Goal: Task Accomplishment & Management: Use online tool/utility

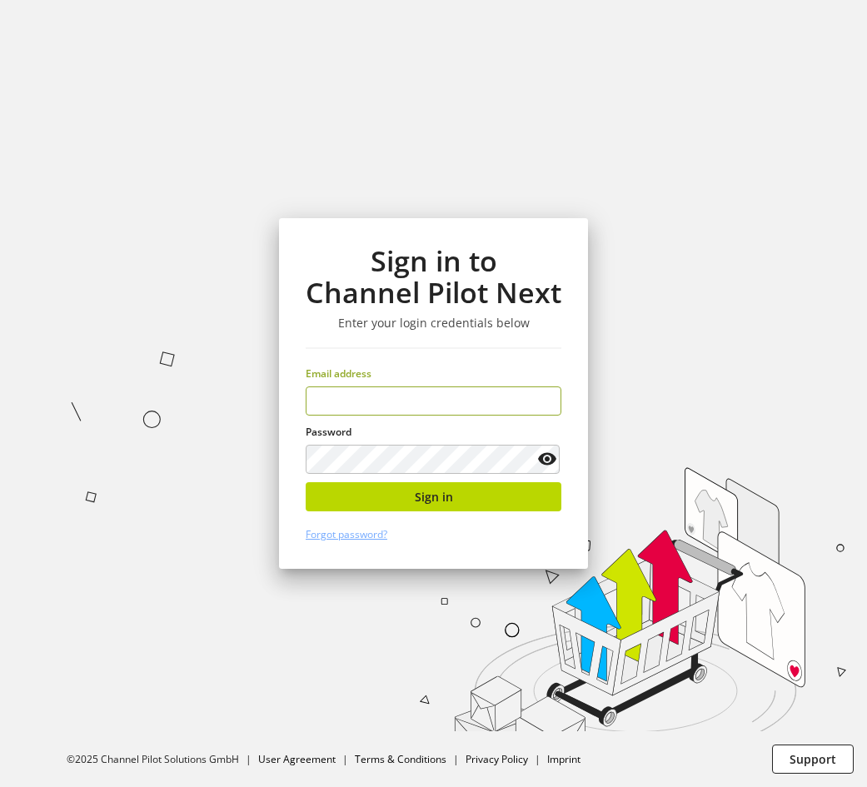
click at [371, 404] on input "email" at bounding box center [434, 400] width 256 height 29
click at [462, 412] on input "email" at bounding box center [434, 400] width 256 height 29
click at [464, 410] on input "email" at bounding box center [434, 400] width 256 height 29
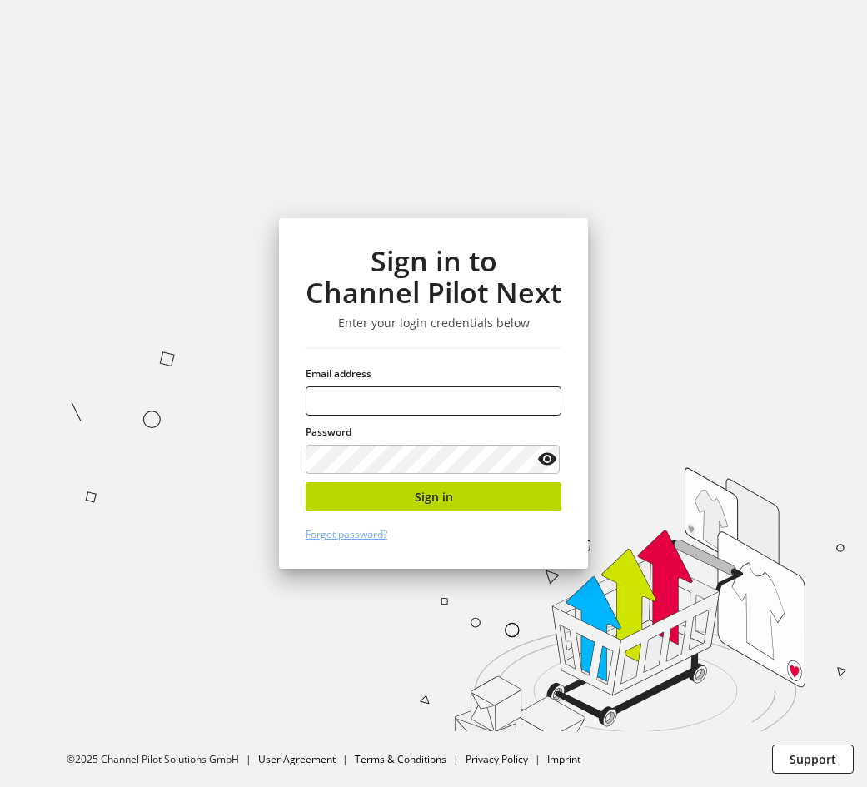
type input "**********"
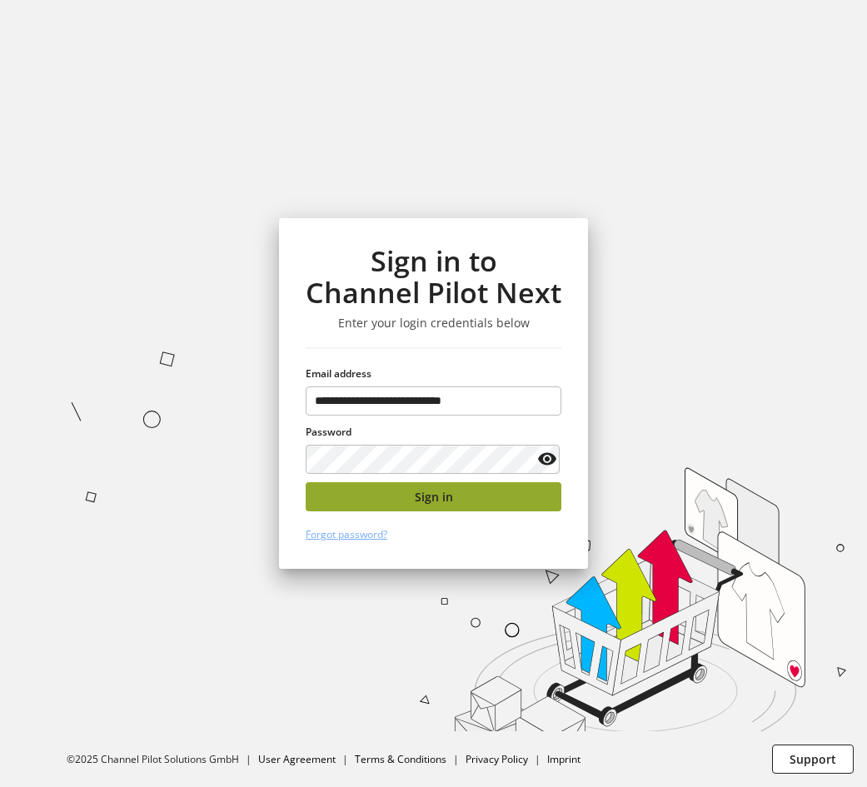
click at [504, 498] on button "Sign in" at bounding box center [434, 496] width 256 height 29
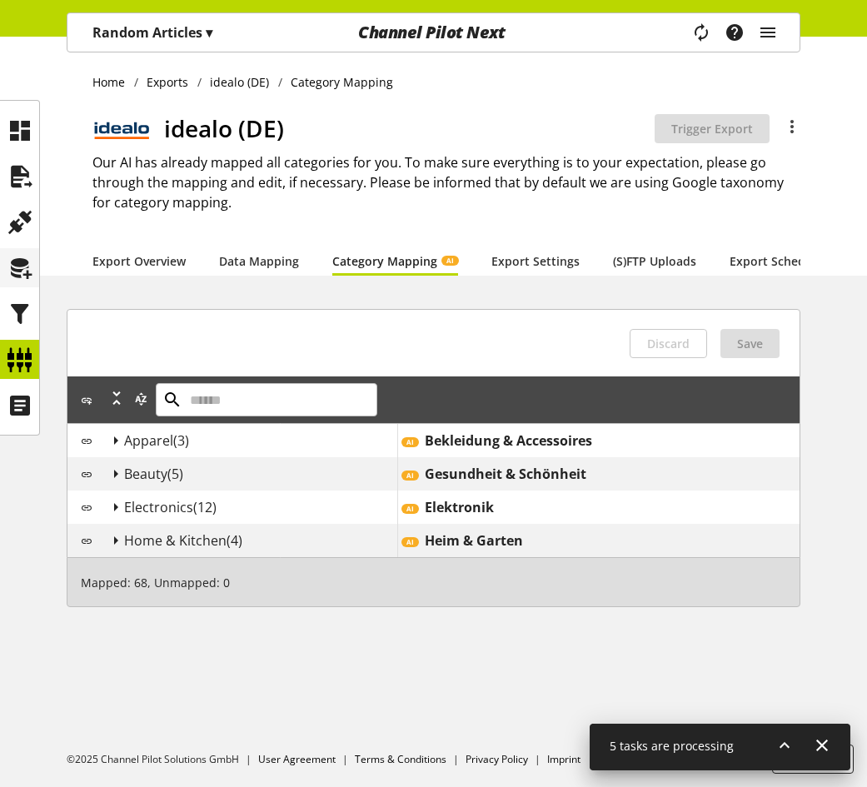
click at [23, 271] on icon at bounding box center [20, 267] width 27 height 33
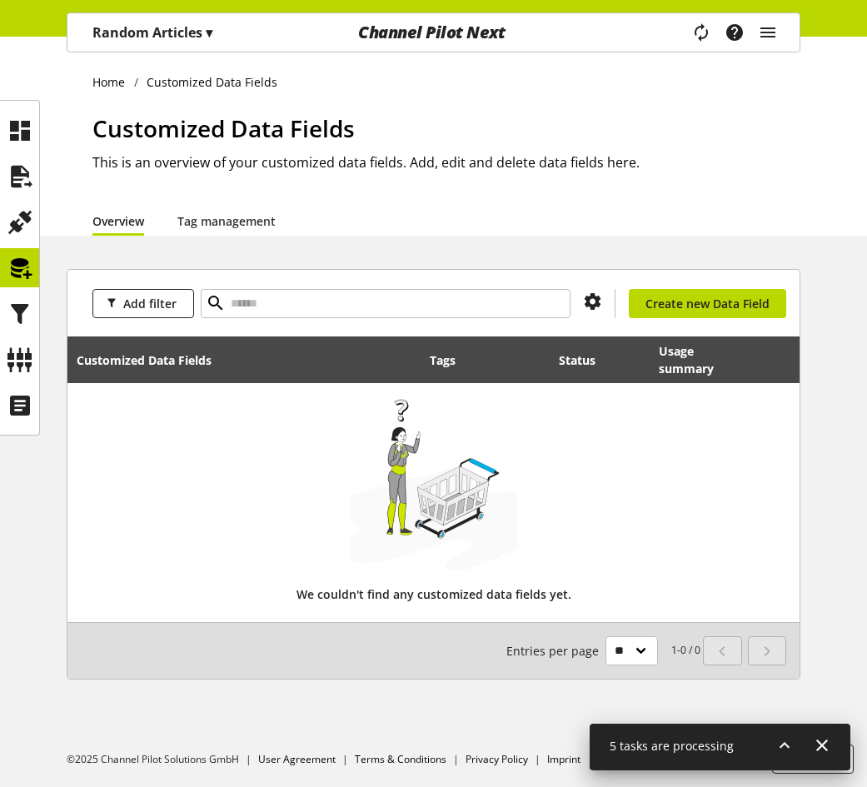
click at [204, 29] on p "Random Articles ▾" at bounding box center [152, 32] width 120 height 20
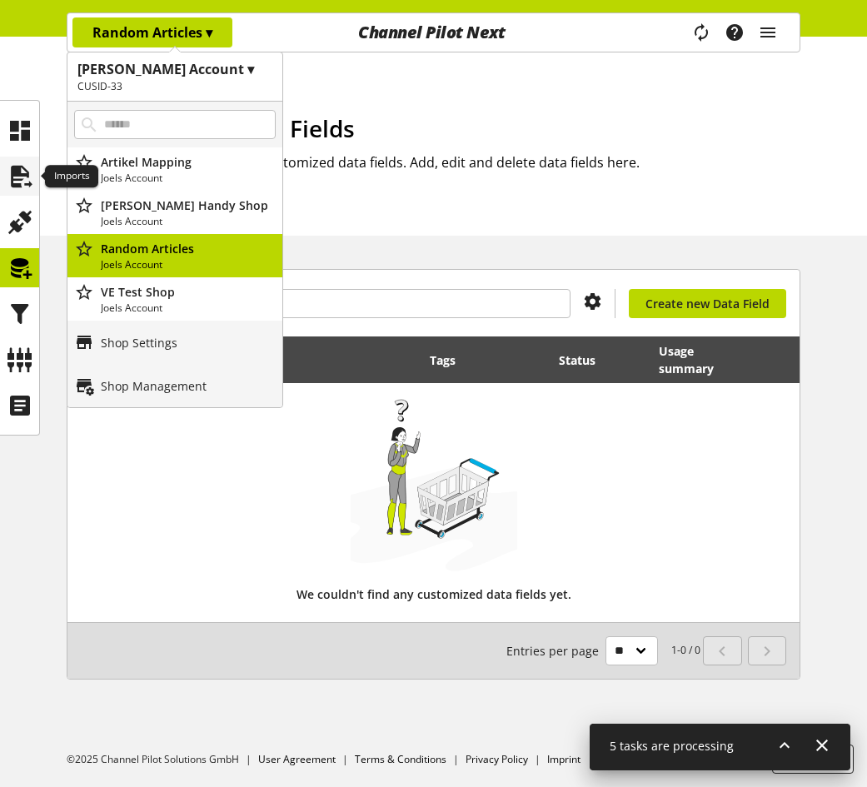
click at [25, 173] on icon at bounding box center [20, 176] width 27 height 33
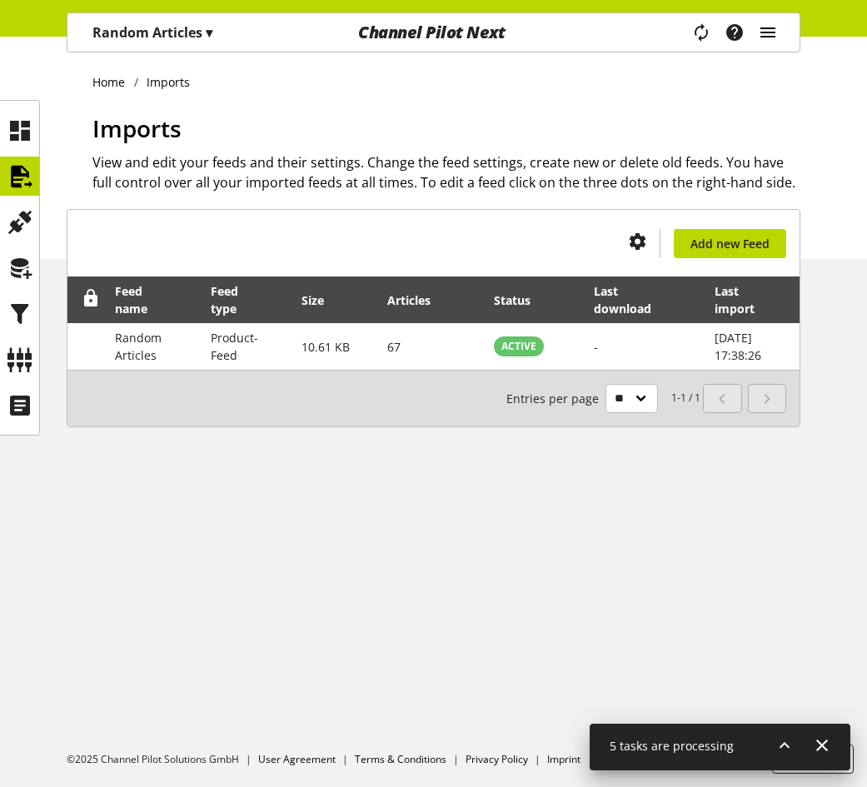
click at [776, 32] on icon "main navigation" at bounding box center [768, 32] width 20 height 30
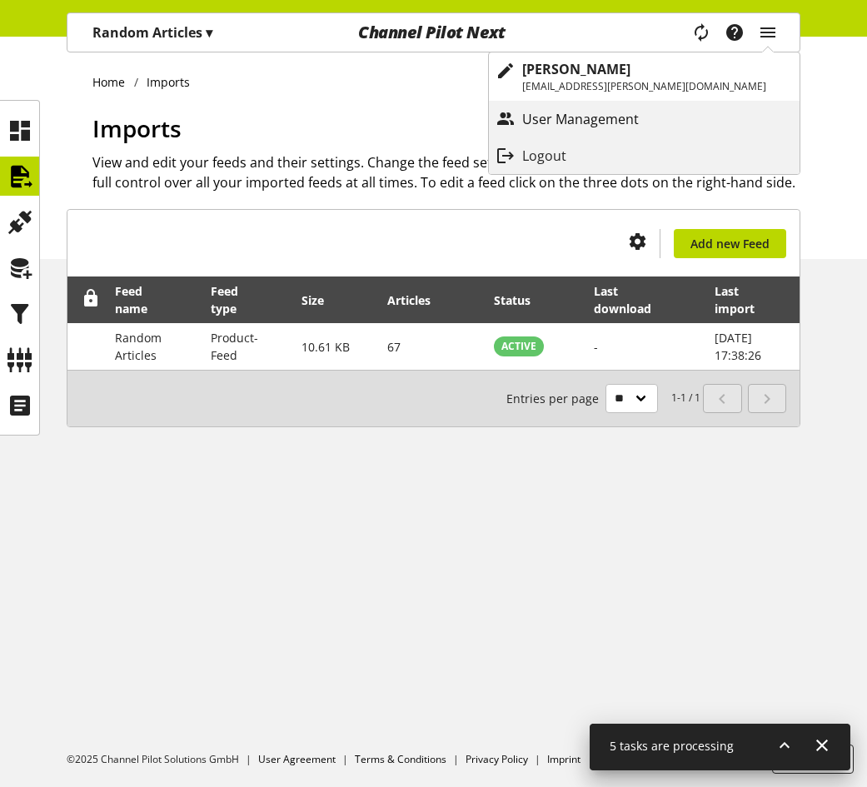
click at [672, 113] on p "User Management" at bounding box center [597, 119] width 150 height 20
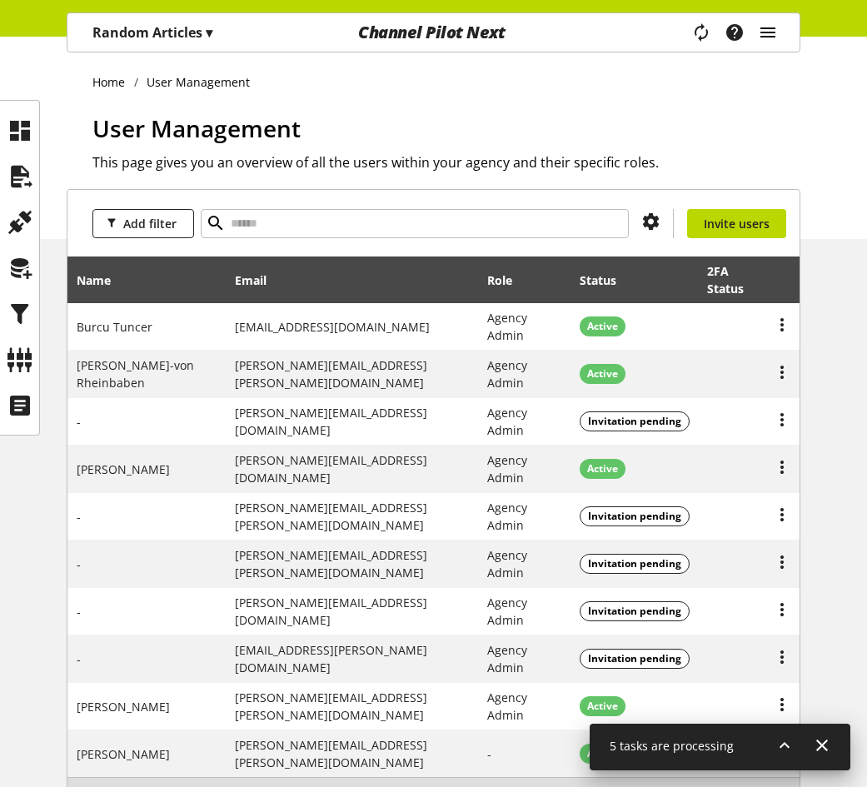
click at [768, 29] on icon "main navigation" at bounding box center [768, 32] width 20 height 30
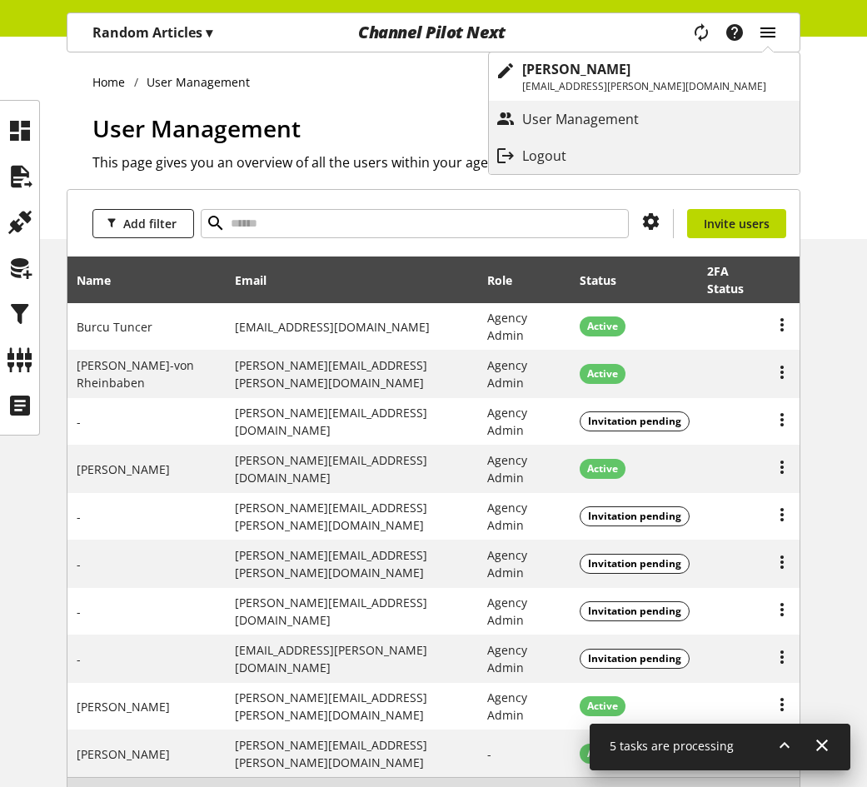
click at [771, 23] on icon "main navigation" at bounding box center [768, 32] width 20 height 30
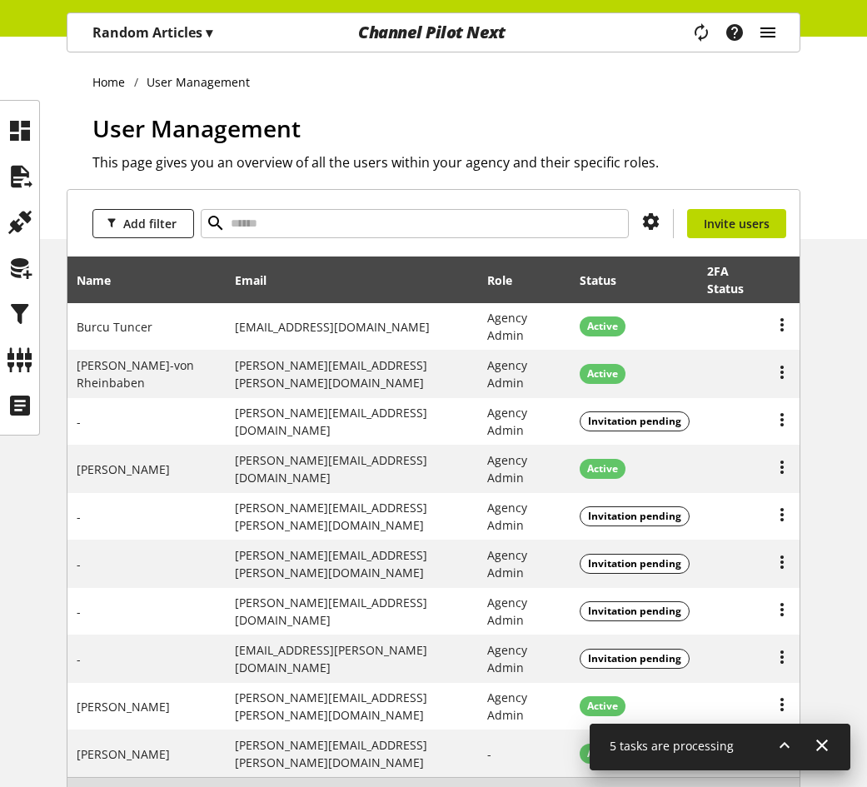
click at [771, 23] on icon "main navigation" at bounding box center [768, 32] width 20 height 30
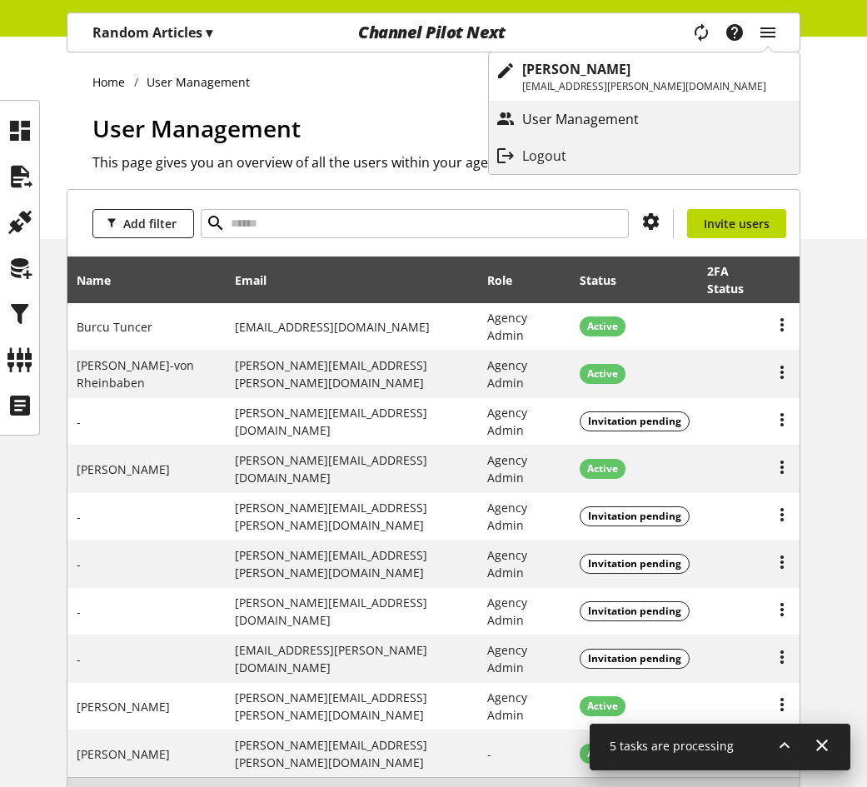
click at [672, 110] on p "User Management" at bounding box center [597, 119] width 150 height 20
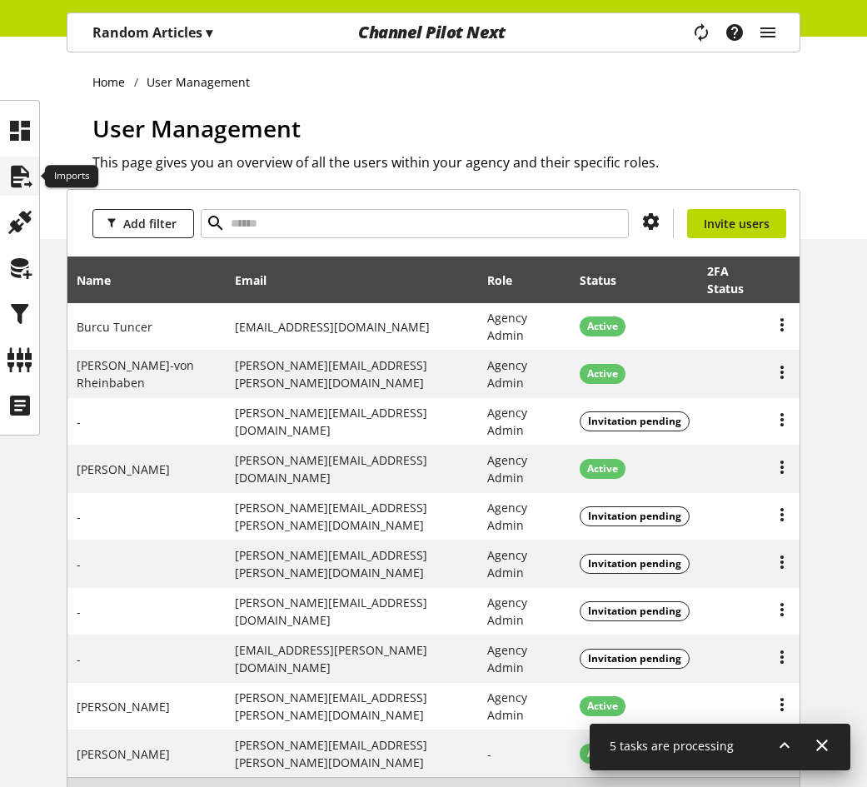
click at [13, 175] on icon at bounding box center [20, 176] width 27 height 33
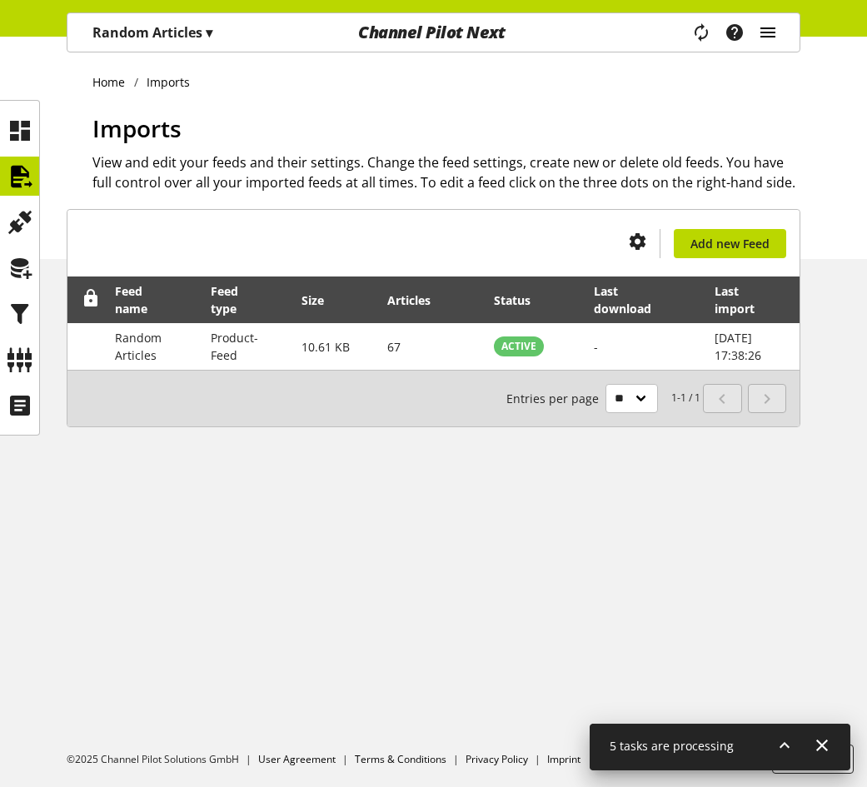
click at [772, 32] on icon "main navigation" at bounding box center [768, 32] width 20 height 30
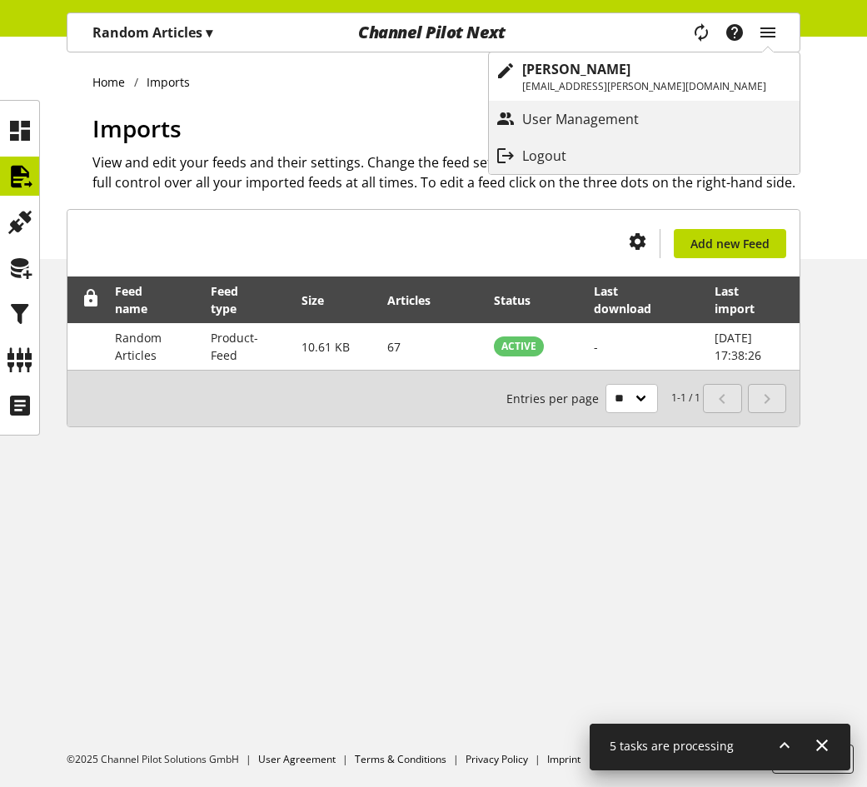
click at [180, 41] on p "Random Articles ▾" at bounding box center [152, 32] width 120 height 20
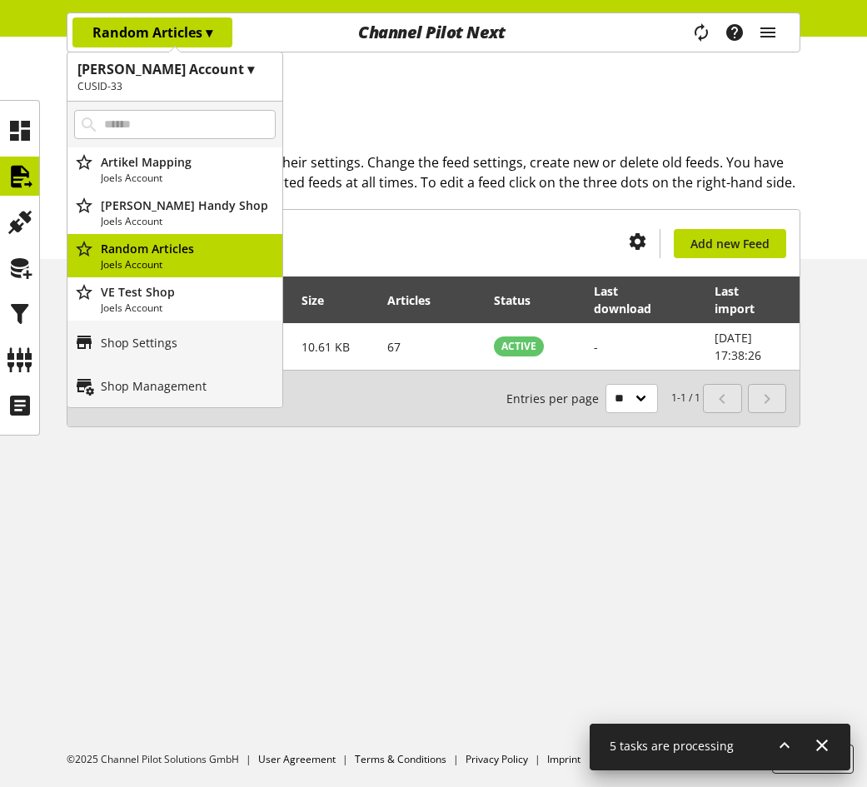
click at [168, 70] on h1 "[PERSON_NAME] Account ▾" at bounding box center [174, 69] width 195 height 20
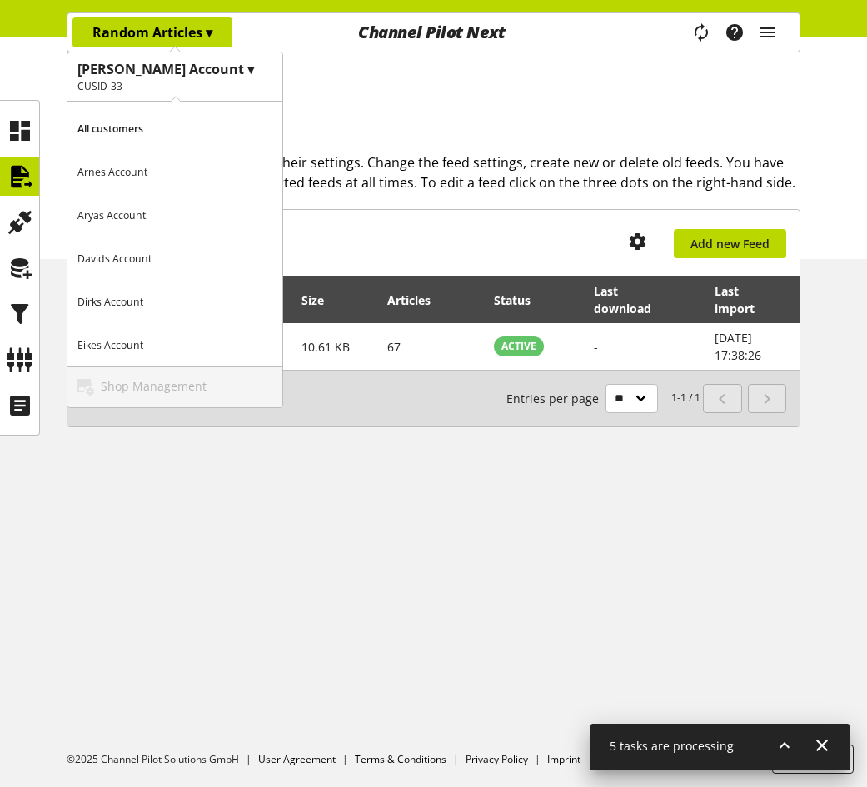
click at [151, 113] on p "All customers" at bounding box center [174, 128] width 215 height 43
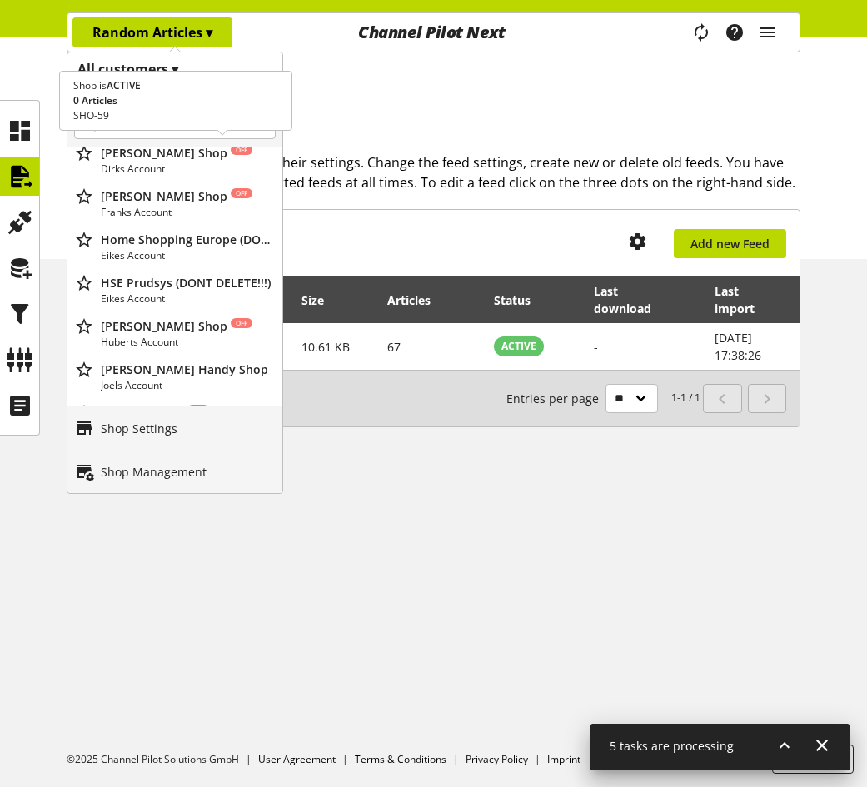
scroll to position [144, 0]
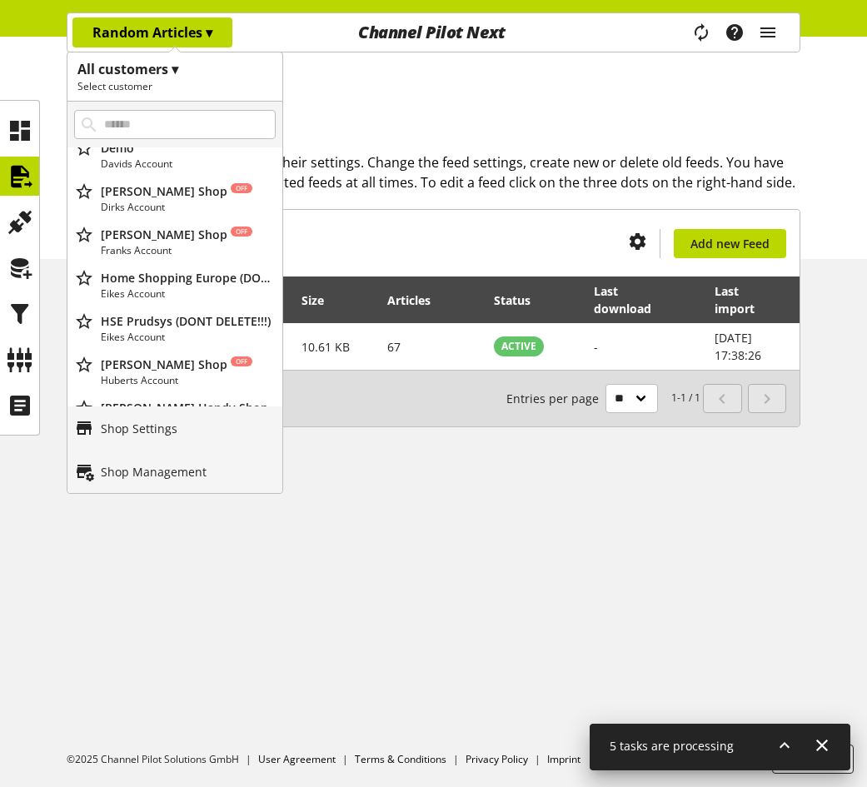
click at [150, 77] on h1 "All customers ▾" at bounding box center [174, 69] width 195 height 20
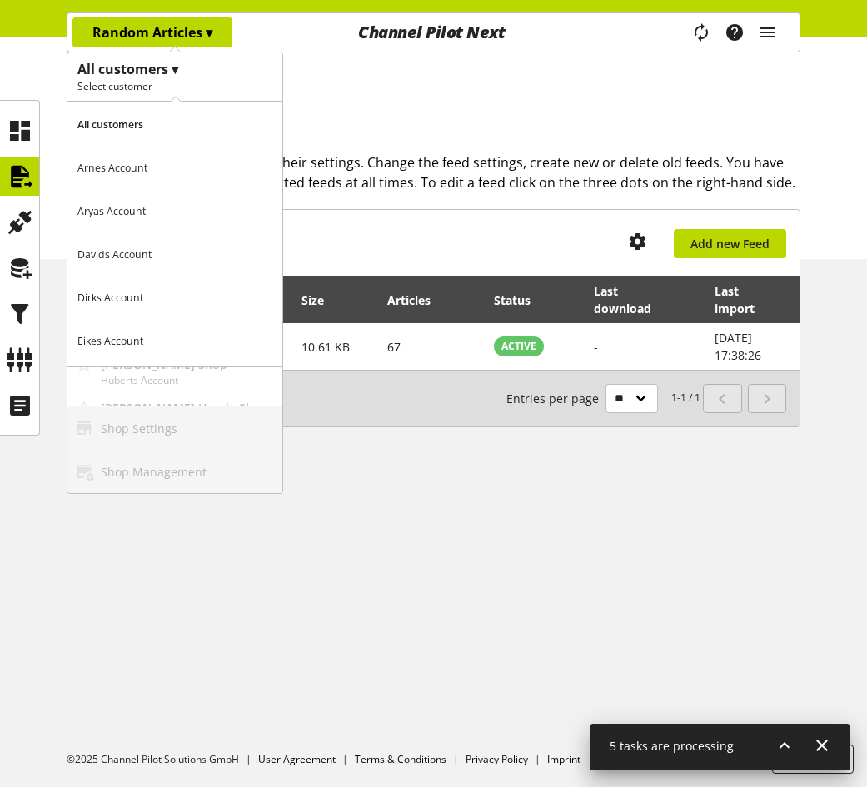
scroll to position [0, 0]
click at [162, 207] on p "Aryas Account" at bounding box center [174, 215] width 215 height 43
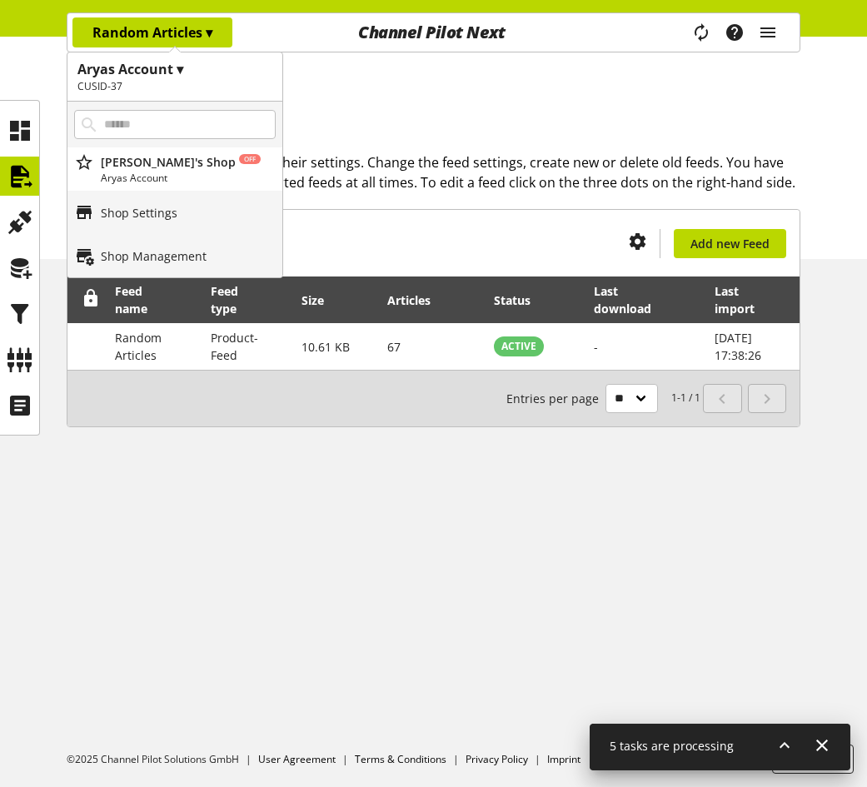
click at [399, 86] on ul "Home Imports" at bounding box center [446, 81] width 708 height 17
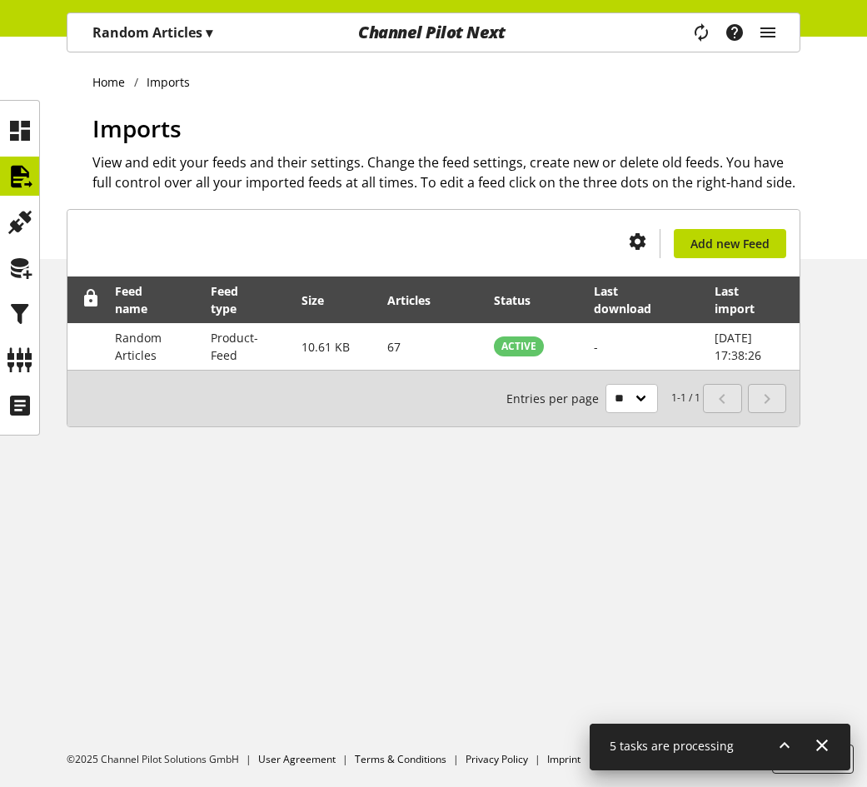
click at [197, 40] on p "Random Articles ▾" at bounding box center [152, 32] width 120 height 20
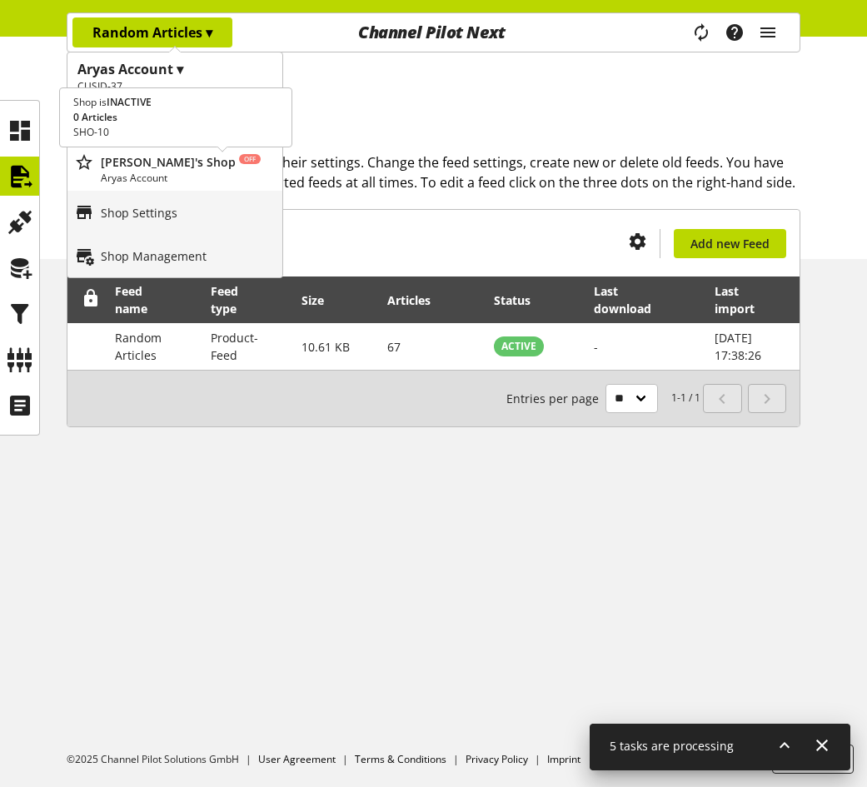
click at [152, 165] on p "[PERSON_NAME]'s Shop Off" at bounding box center [188, 161] width 175 height 17
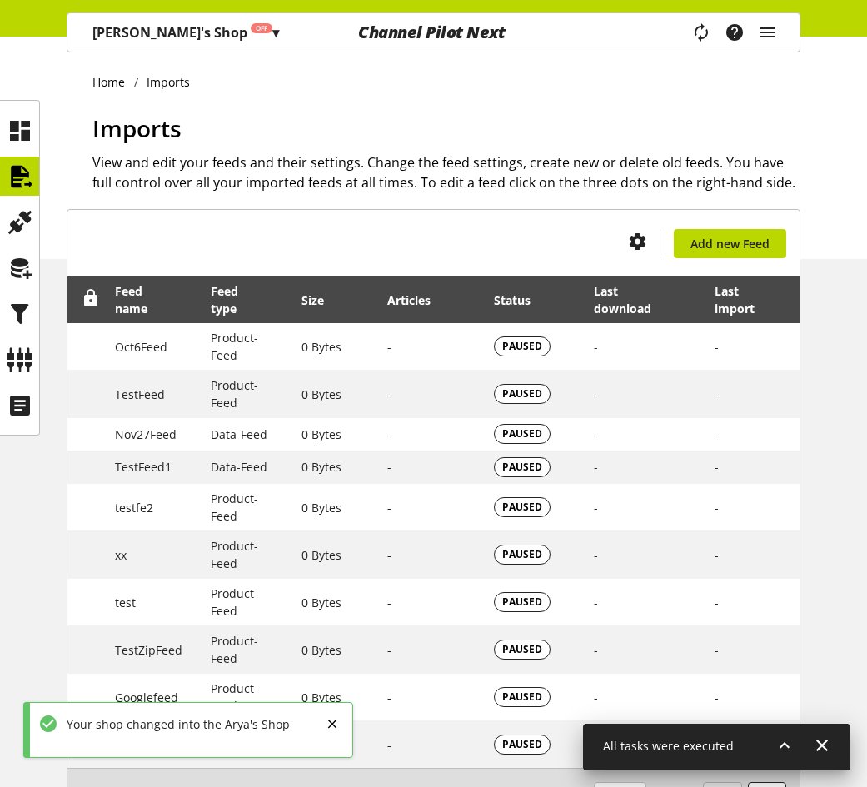
click at [272, 35] on span "▾" at bounding box center [275, 32] width 7 height 18
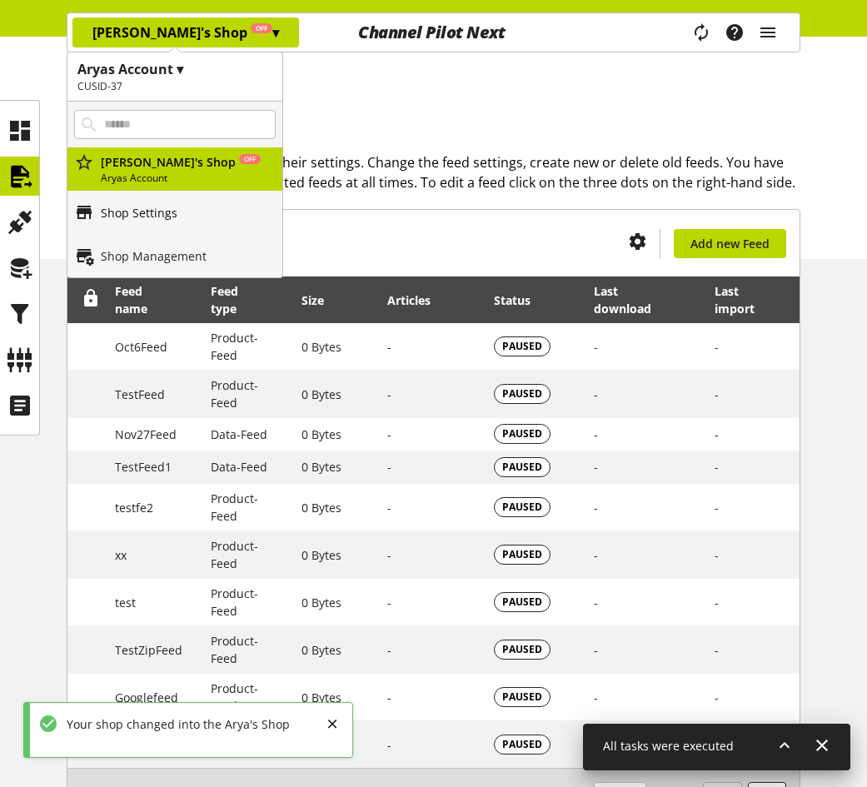
click at [135, 218] on p "Shop Settings" at bounding box center [139, 212] width 77 height 17
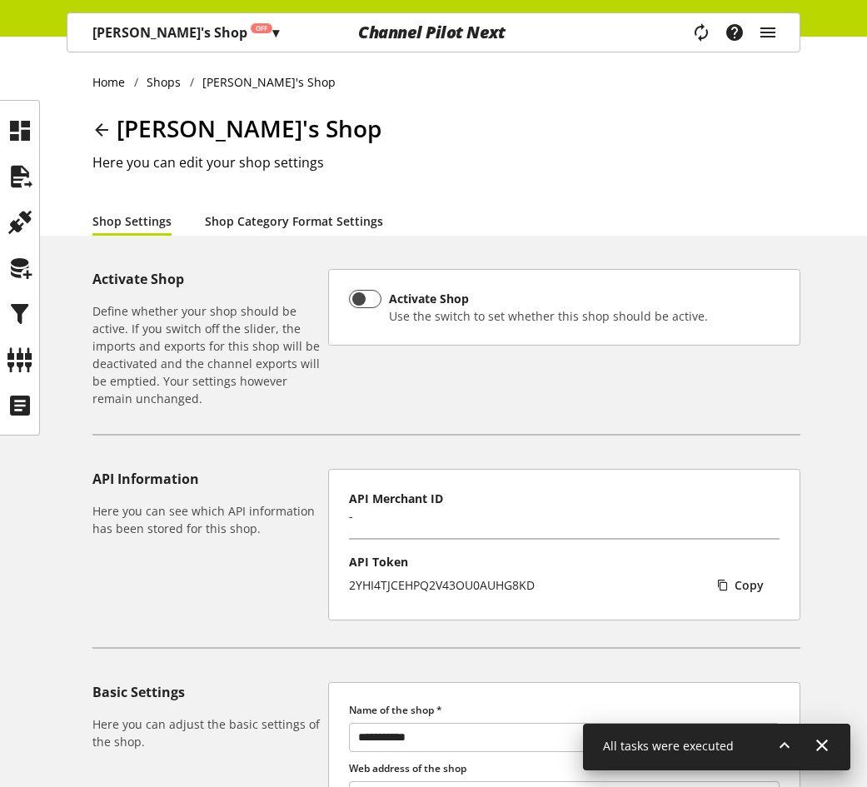
click at [241, 214] on link "Shop Category Format Settings" at bounding box center [294, 220] width 178 height 17
select select "*"
select select
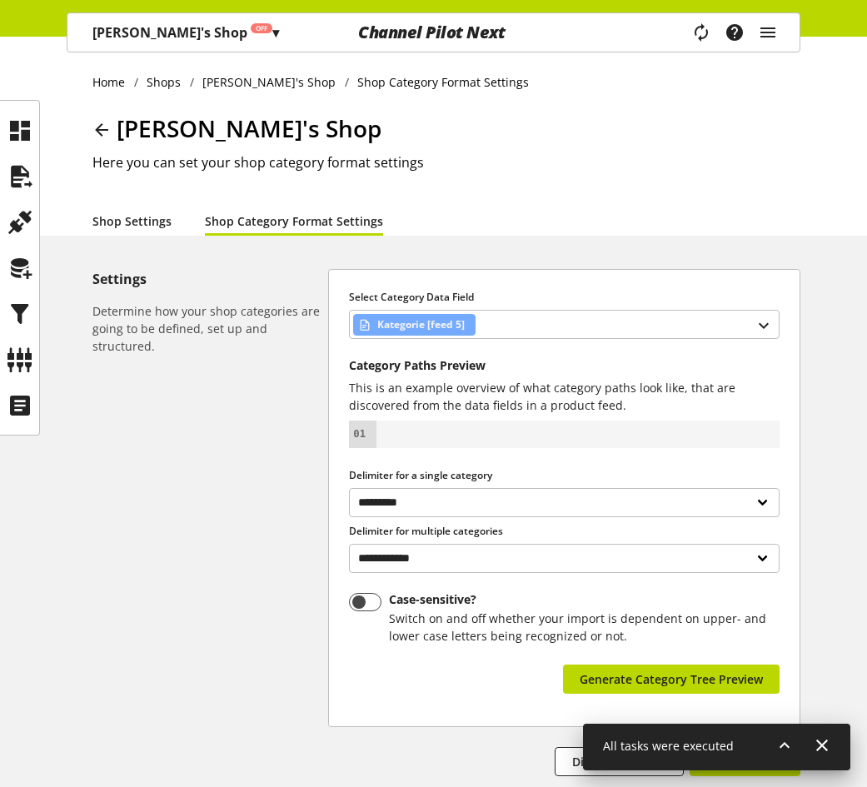
click at [119, 224] on link "Shop Settings" at bounding box center [131, 220] width 79 height 17
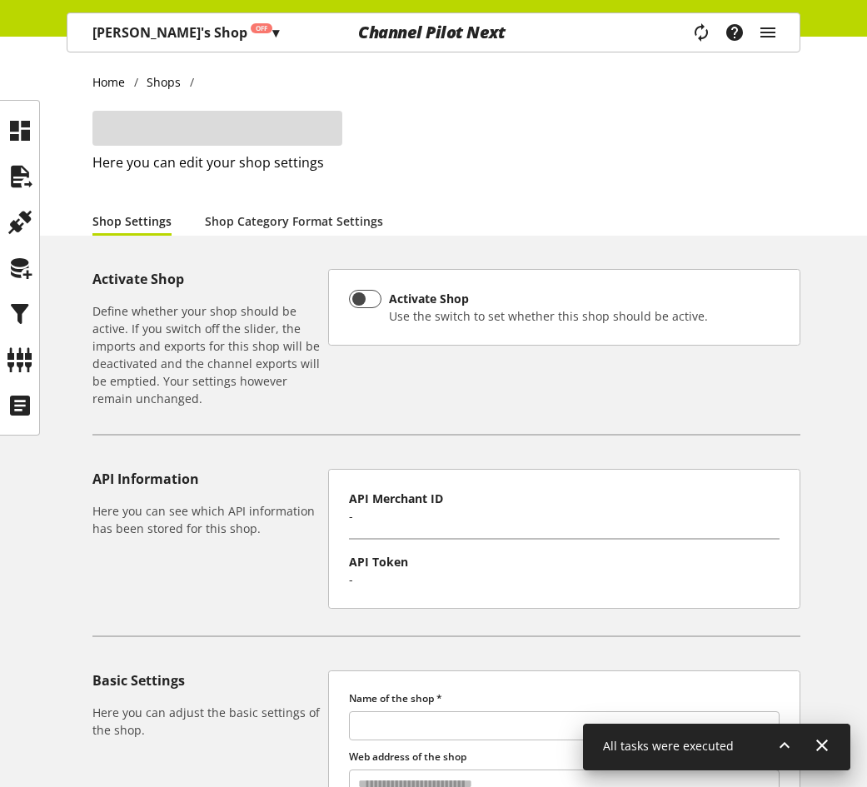
type input "**********"
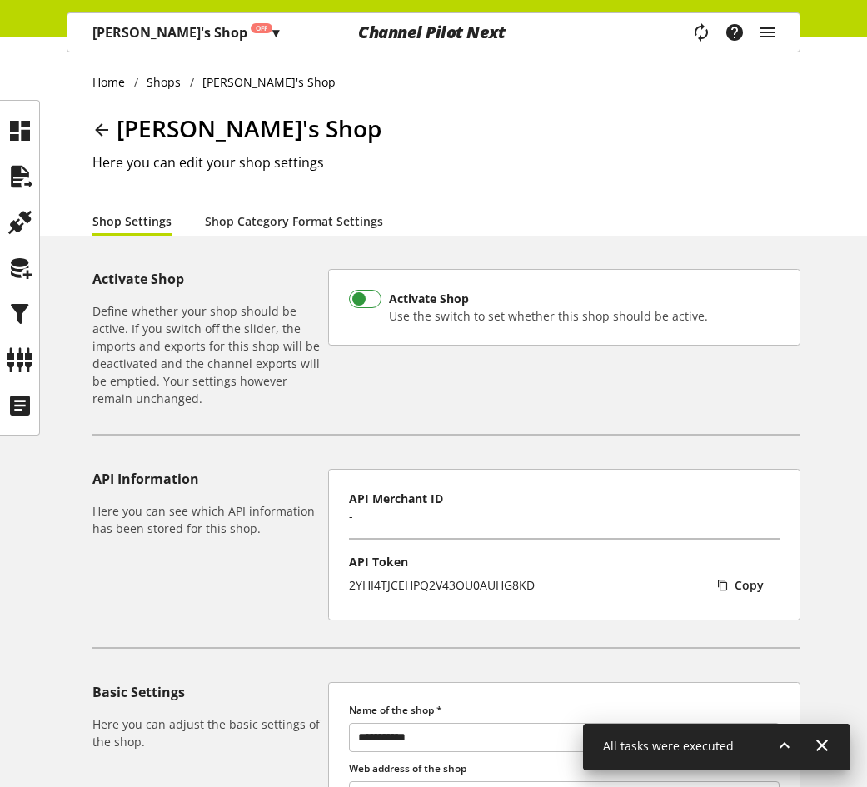
click at [355, 297] on span at bounding box center [365, 299] width 32 height 18
click at [195, 155] on h2 "Here you can edit your shop settings" at bounding box center [446, 162] width 708 height 20
click at [11, 160] on icon at bounding box center [20, 176] width 27 height 33
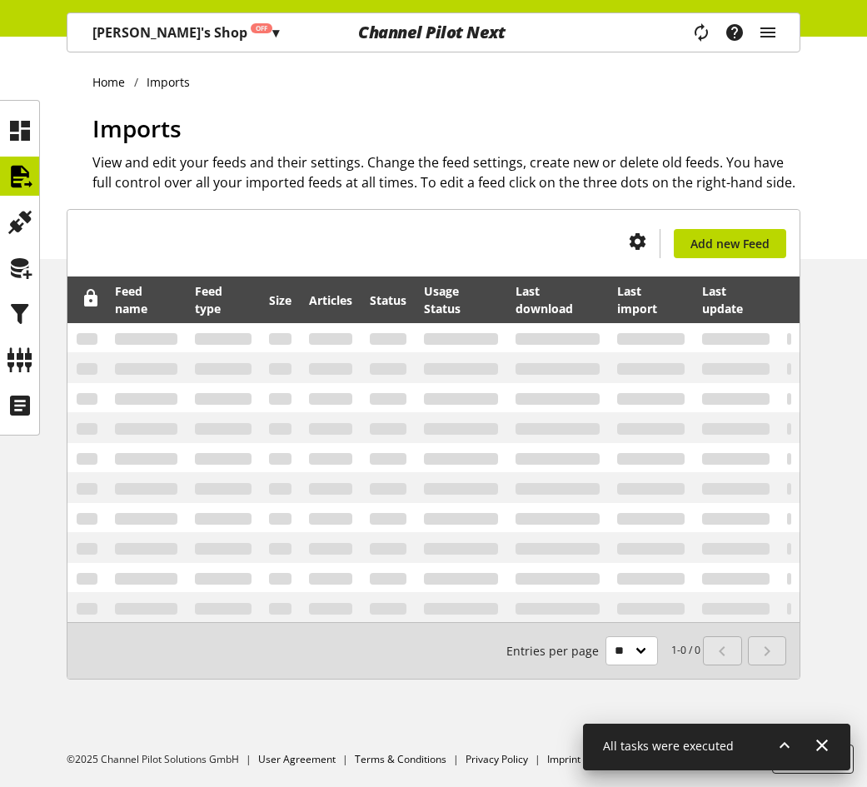
click at [272, 36] on span "▾" at bounding box center [275, 32] width 7 height 18
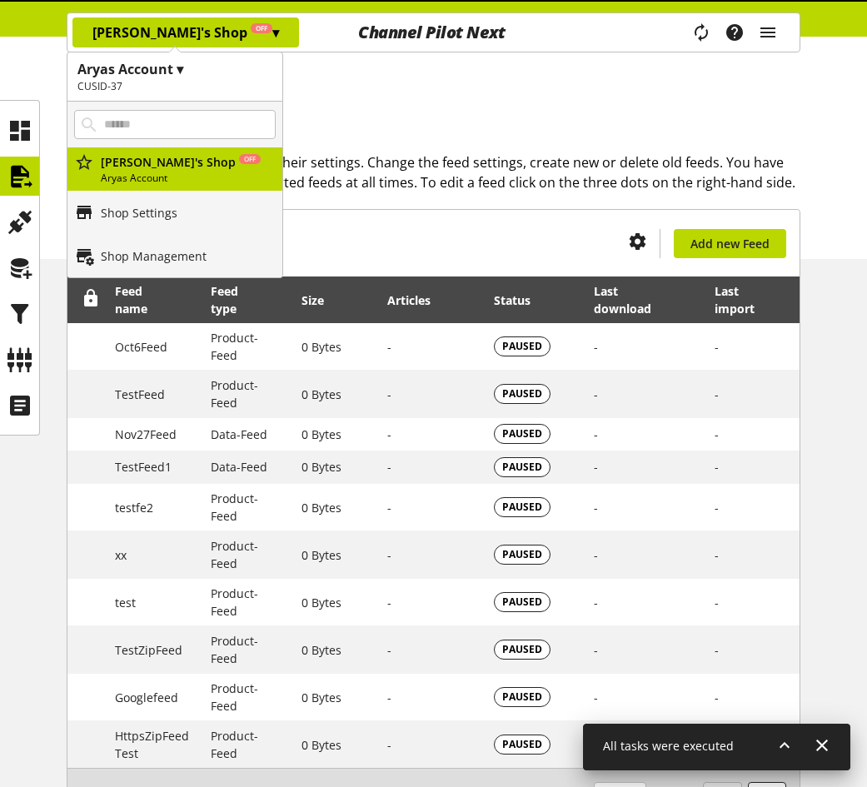
click at [272, 30] on span "▾" at bounding box center [275, 32] width 7 height 18
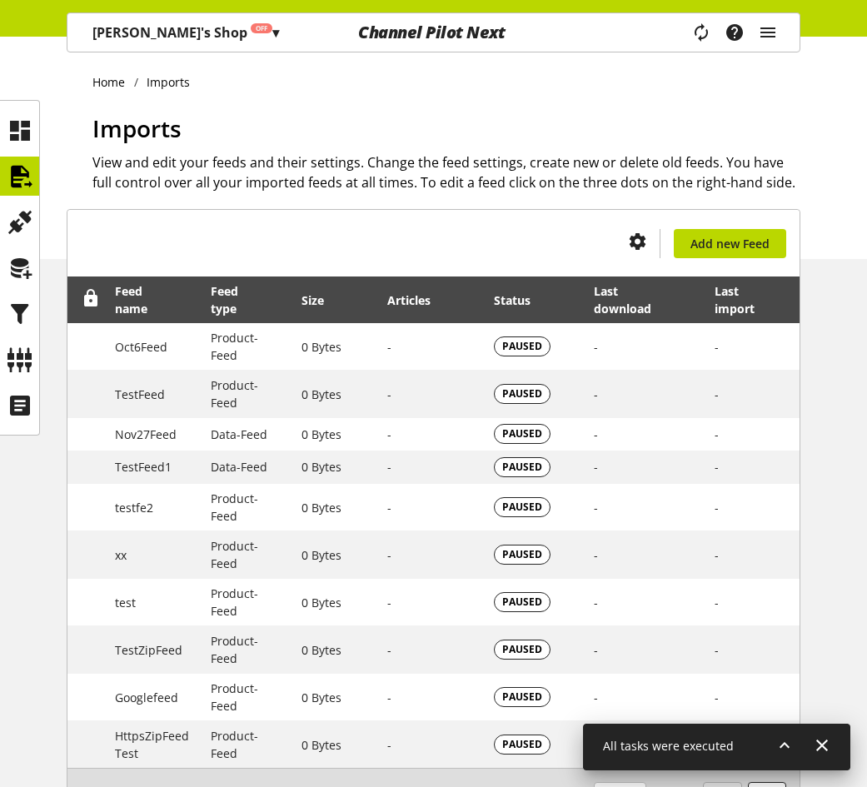
click at [200, 49] on div "[PERSON_NAME]'s Shop Off ▾ Aryas Account ▾ CUSID-37 All customers [PERSON_NAME]…" at bounding box center [185, 32] width 236 height 38
click at [272, 36] on span "▾" at bounding box center [275, 32] width 7 height 18
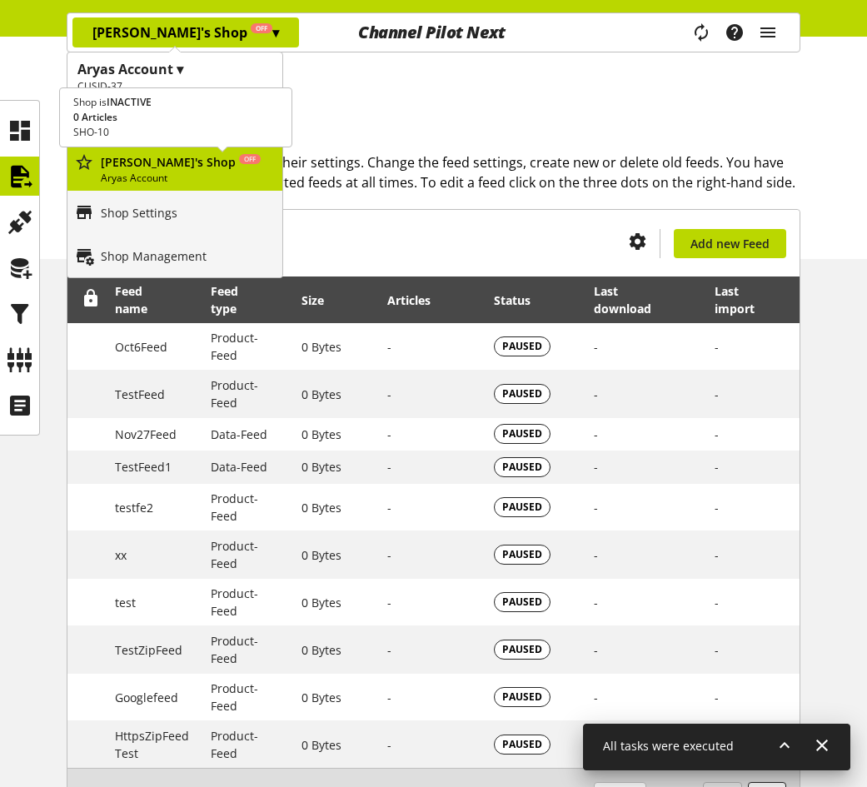
click at [165, 173] on p "Aryas Account" at bounding box center [188, 178] width 175 height 15
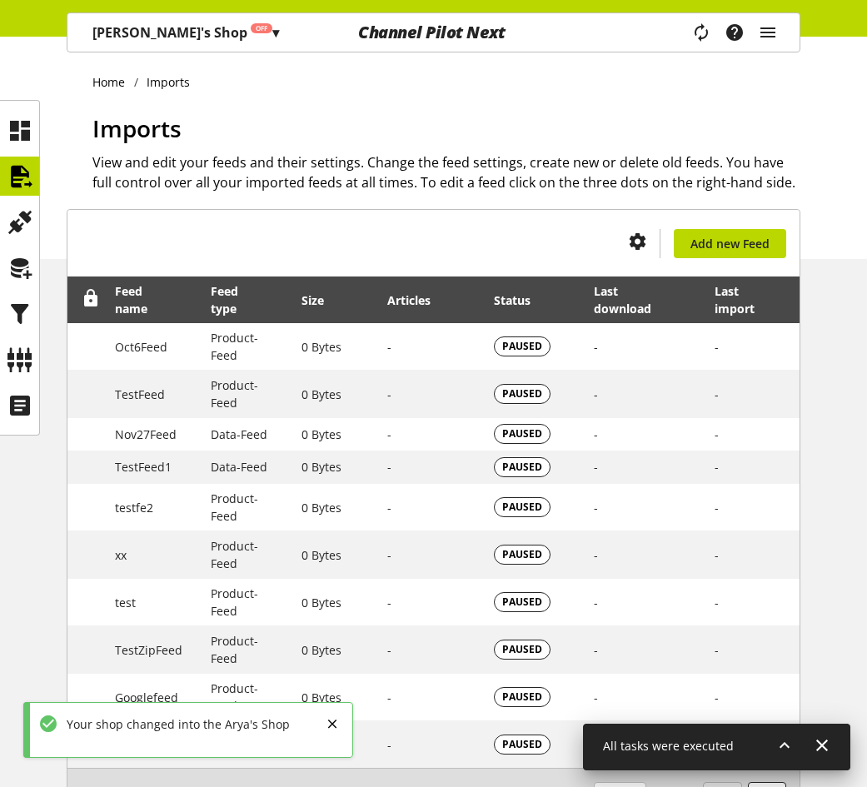
click at [166, 29] on p "[PERSON_NAME]'s Shop Off ▾" at bounding box center [185, 32] width 187 height 20
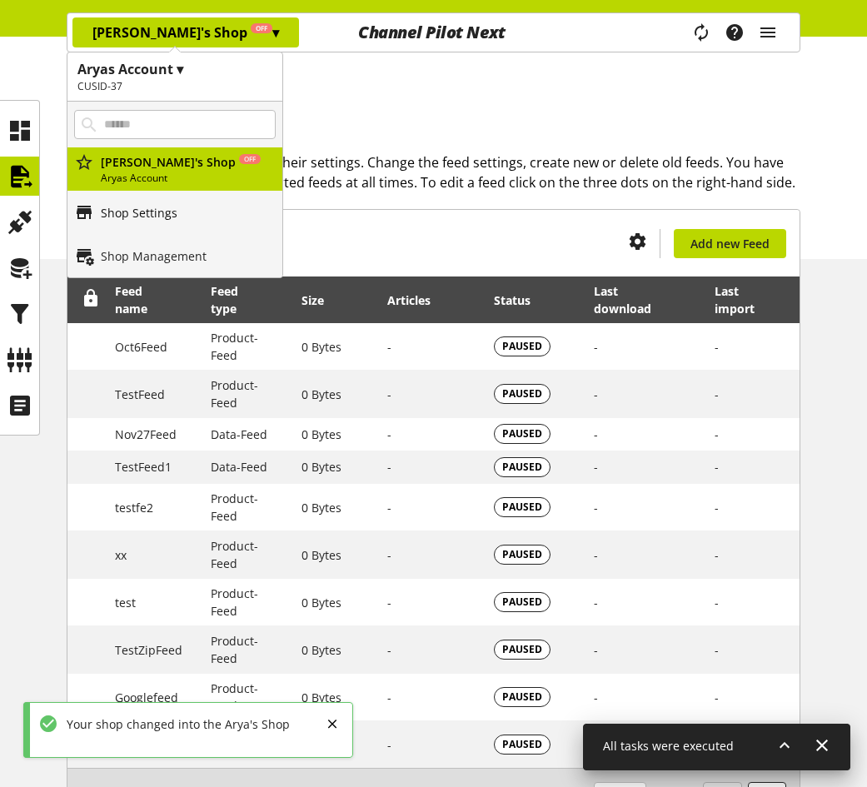
click at [171, 206] on p "Shop Settings" at bounding box center [139, 212] width 77 height 17
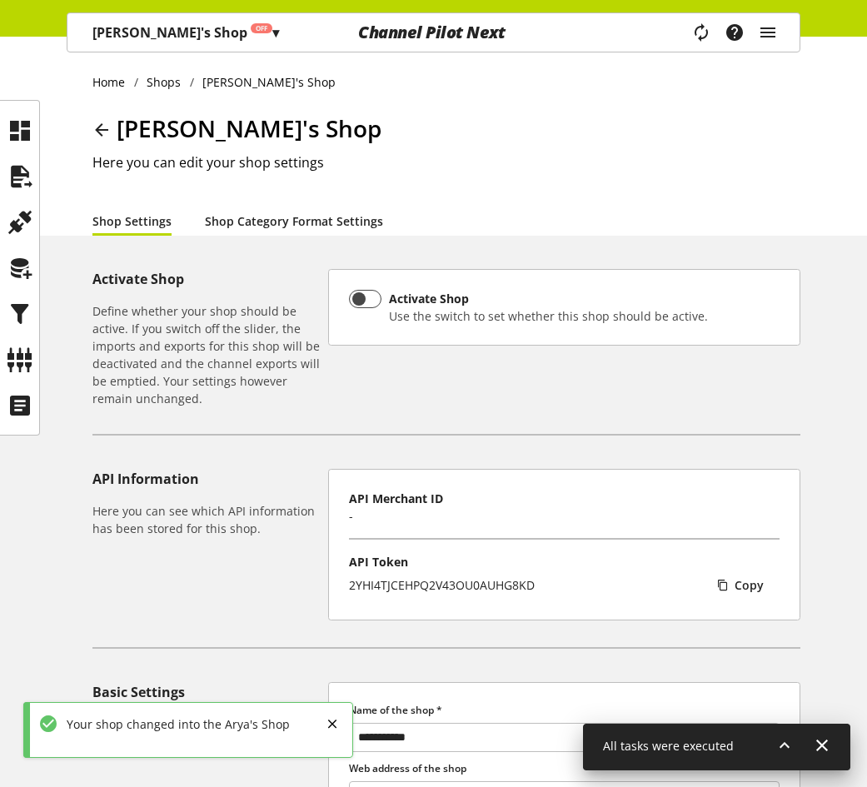
click at [281, 221] on link "Shop Category Format Settings" at bounding box center [294, 220] width 178 height 17
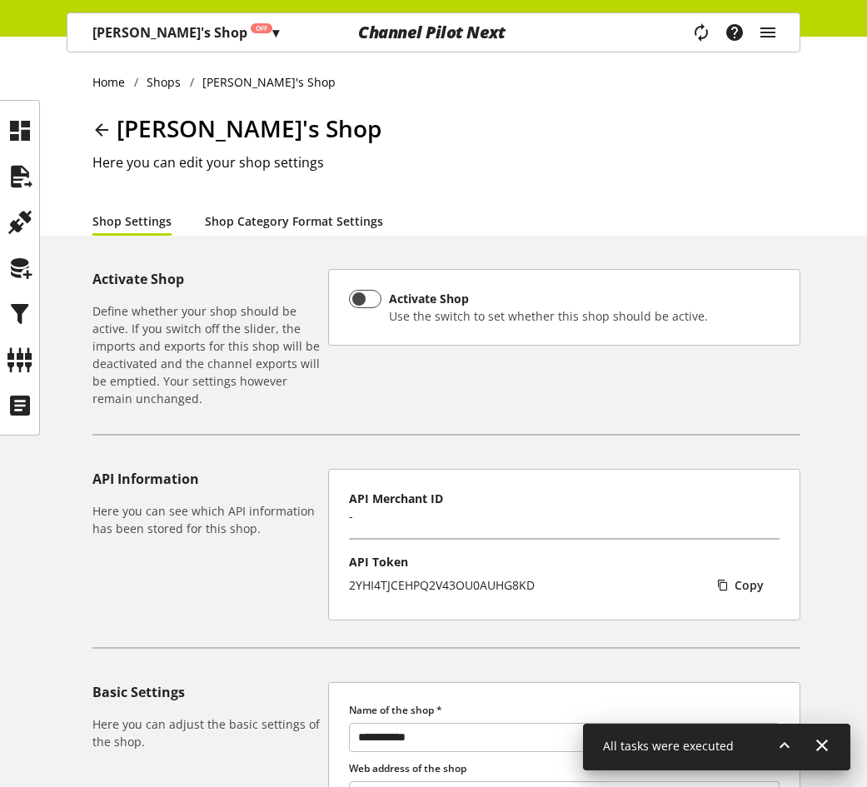
select select "*"
select select
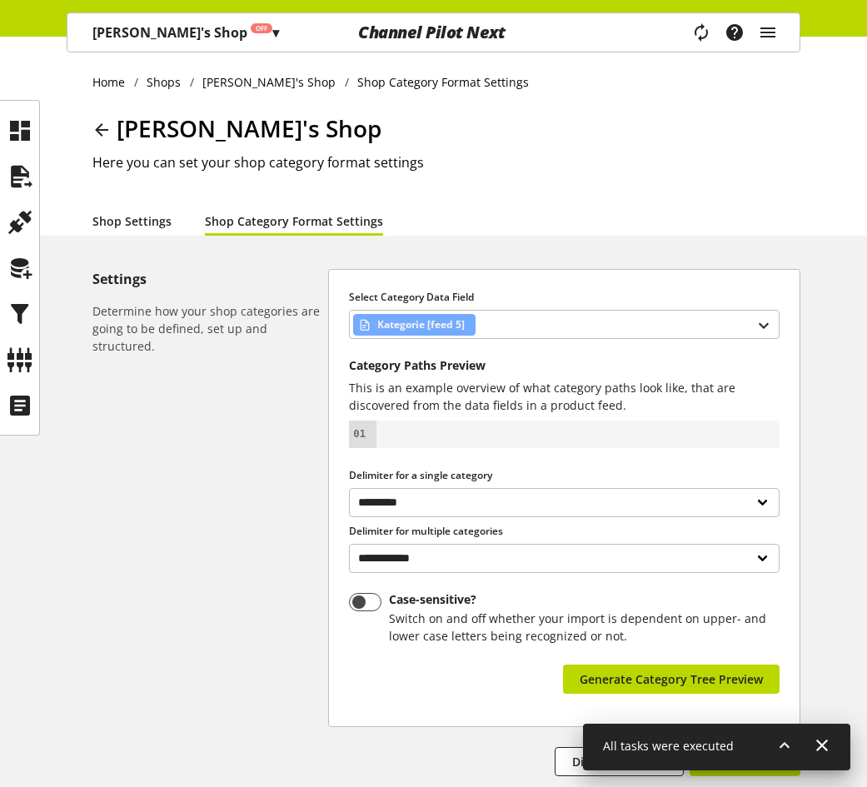
click at [146, 218] on link "Shop Settings" at bounding box center [131, 220] width 79 height 17
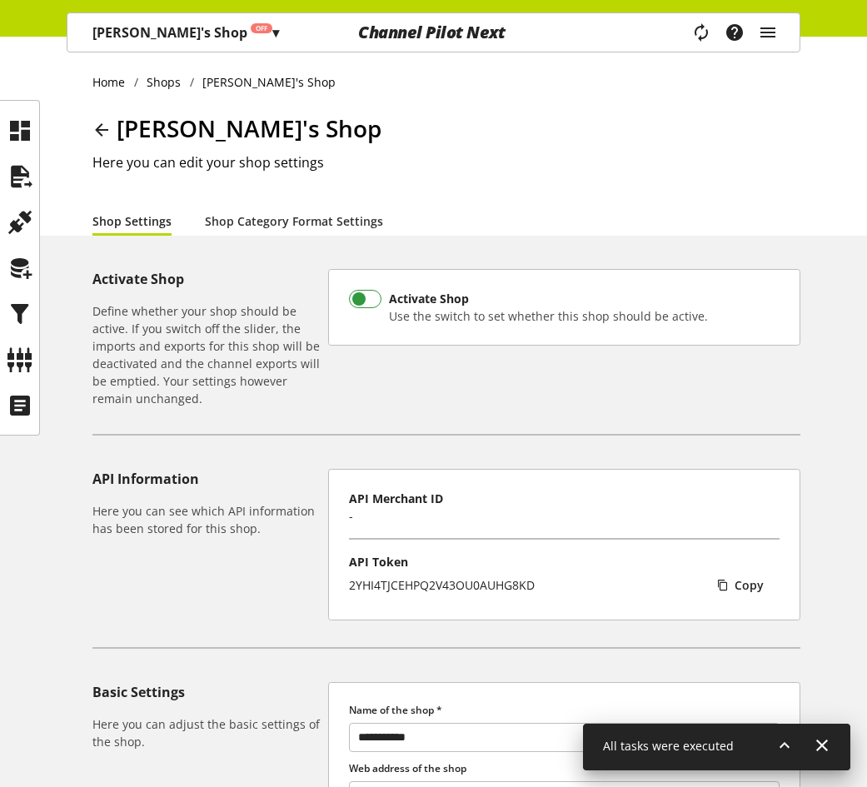
click at [366, 301] on span at bounding box center [365, 299] width 32 height 18
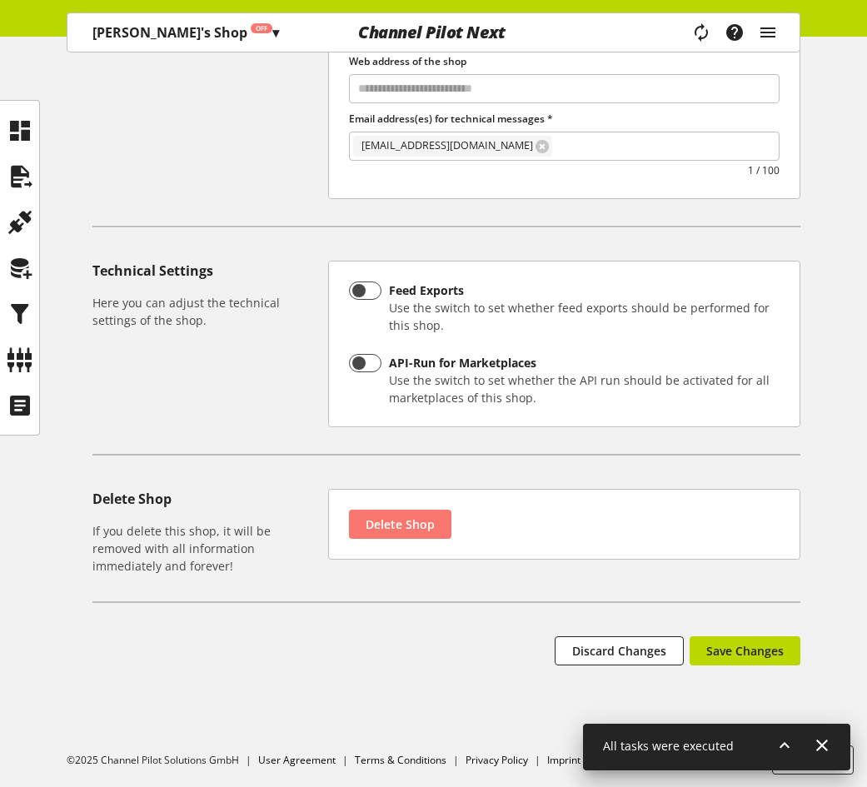
scroll to position [708, 0]
click at [759, 664] on button "Save Changes" at bounding box center [744, 649] width 111 height 29
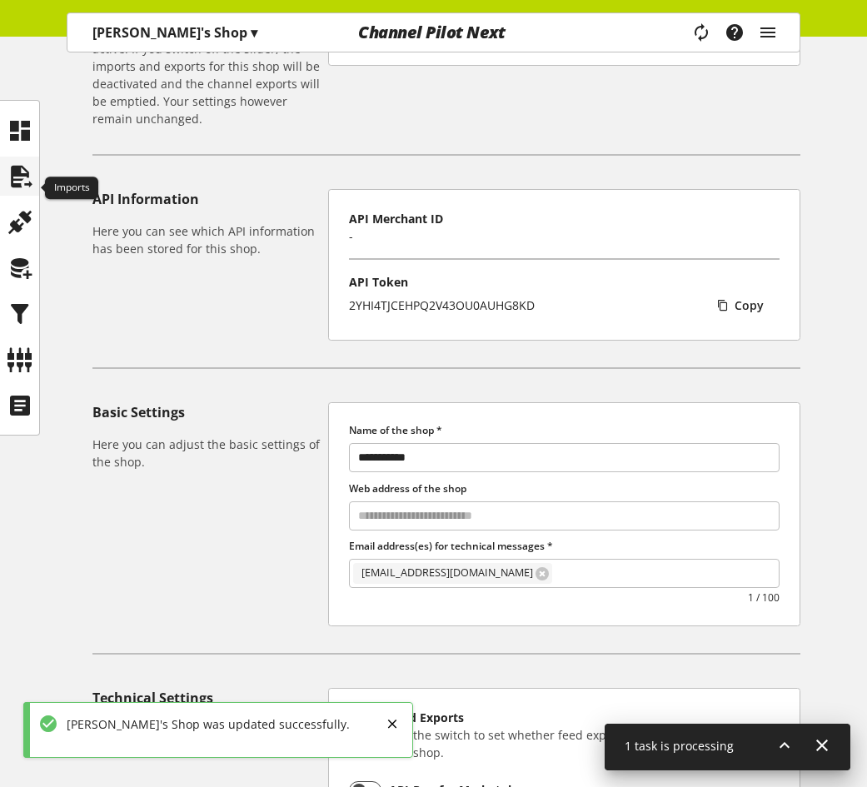
scroll to position [42, 0]
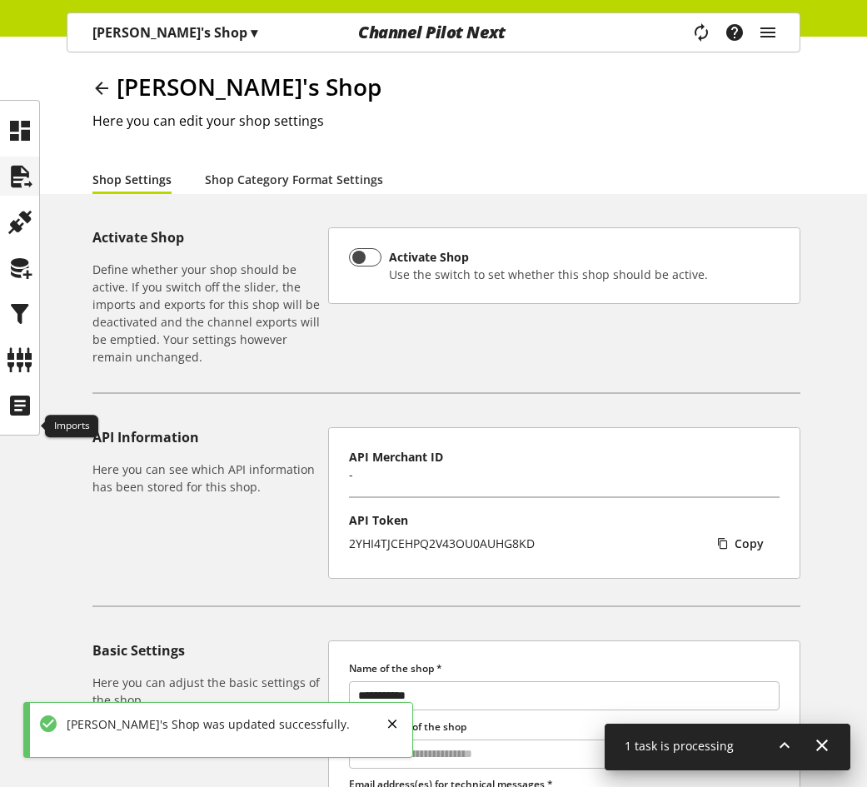
click at [28, 183] on icon at bounding box center [20, 176] width 27 height 33
click at [22, 253] on icon at bounding box center [20, 267] width 27 height 33
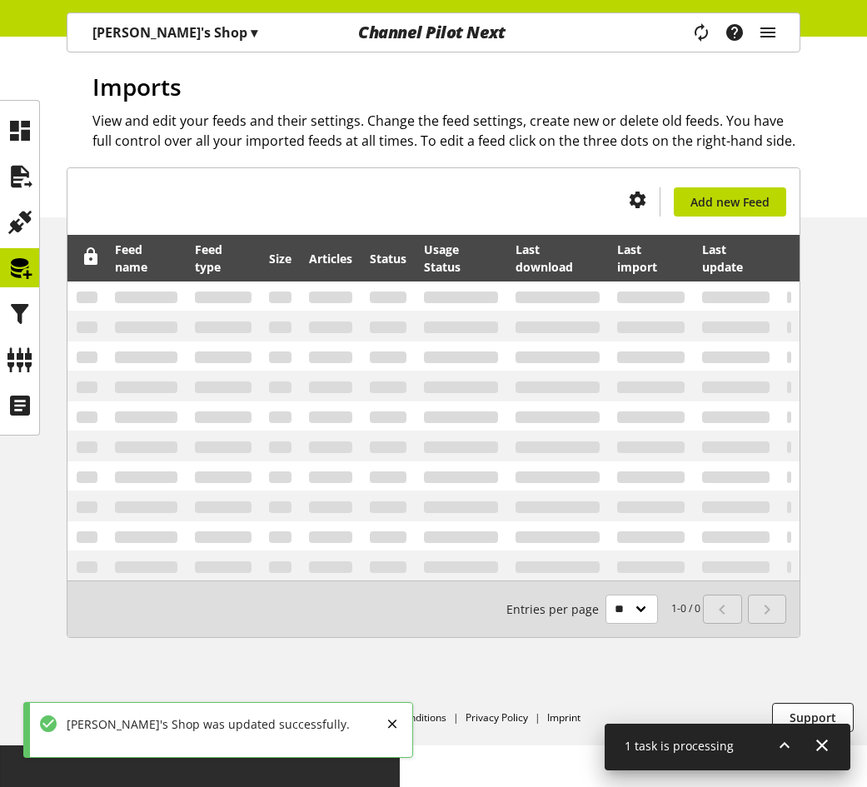
click at [22, 267] on icon at bounding box center [20, 267] width 27 height 33
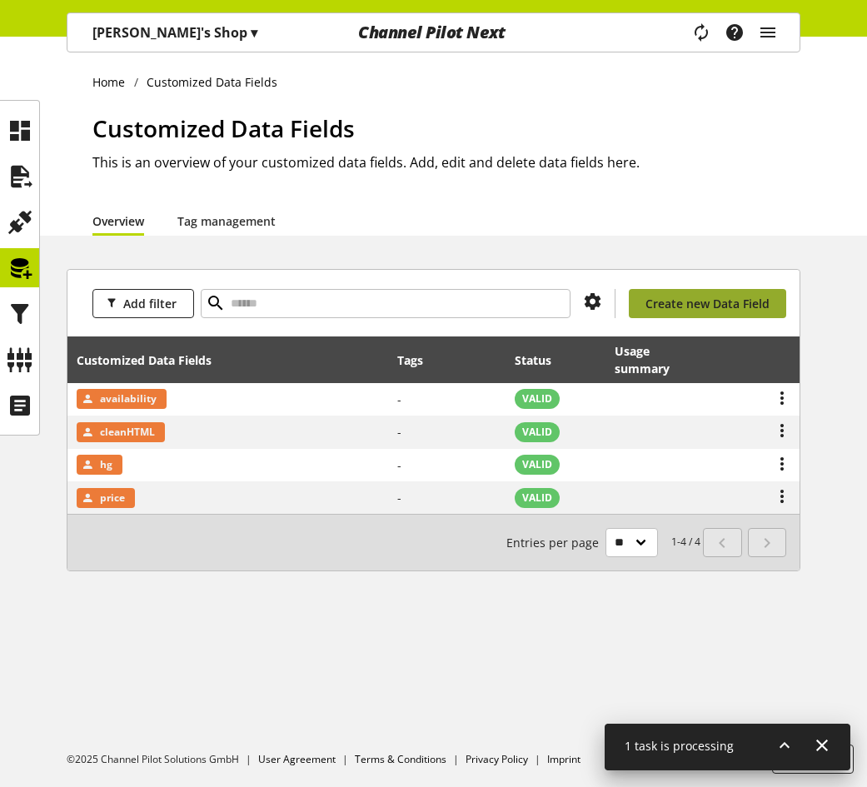
click at [684, 295] on span "Create new Data Field" at bounding box center [707, 303] width 124 height 17
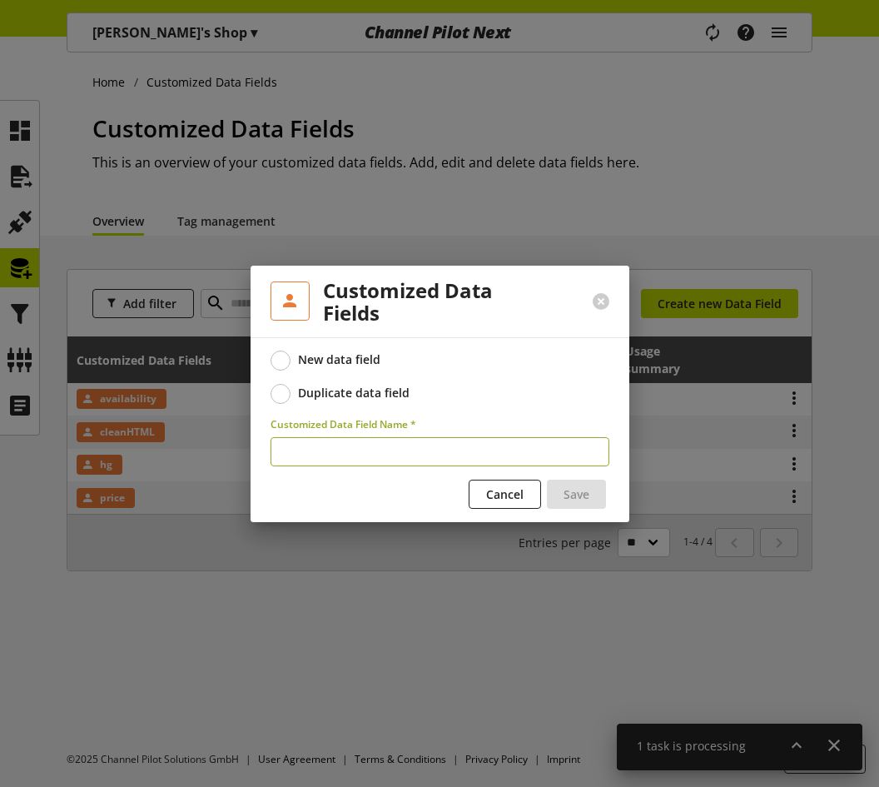
click at [384, 388] on div "Duplicate data field" at bounding box center [354, 393] width 112 height 15
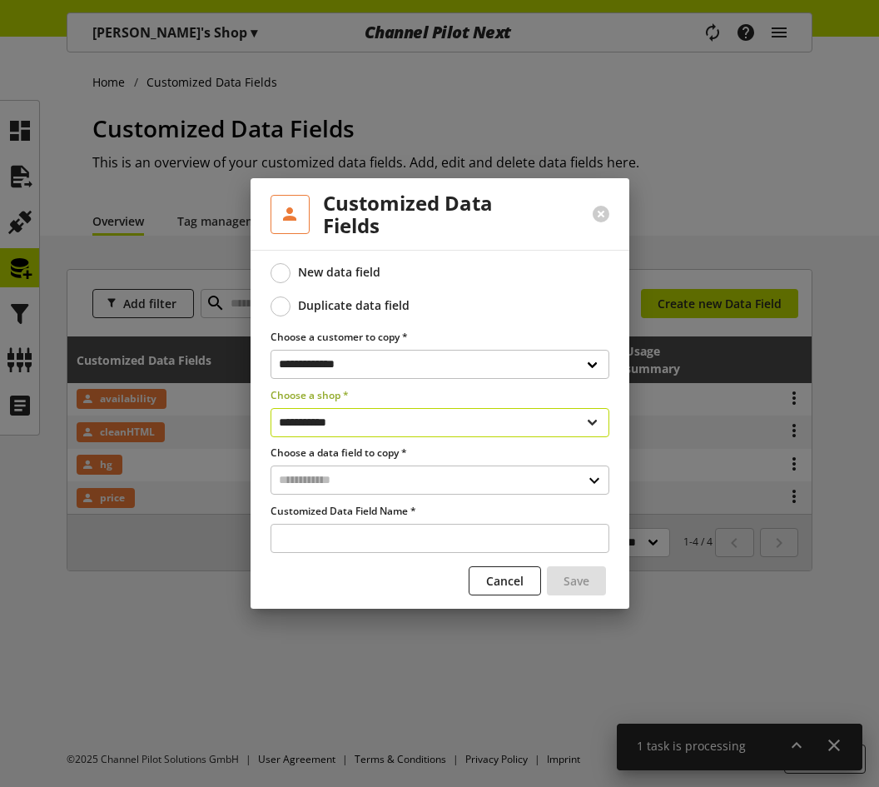
click at [390, 425] on select "**********" at bounding box center [440, 422] width 339 height 29
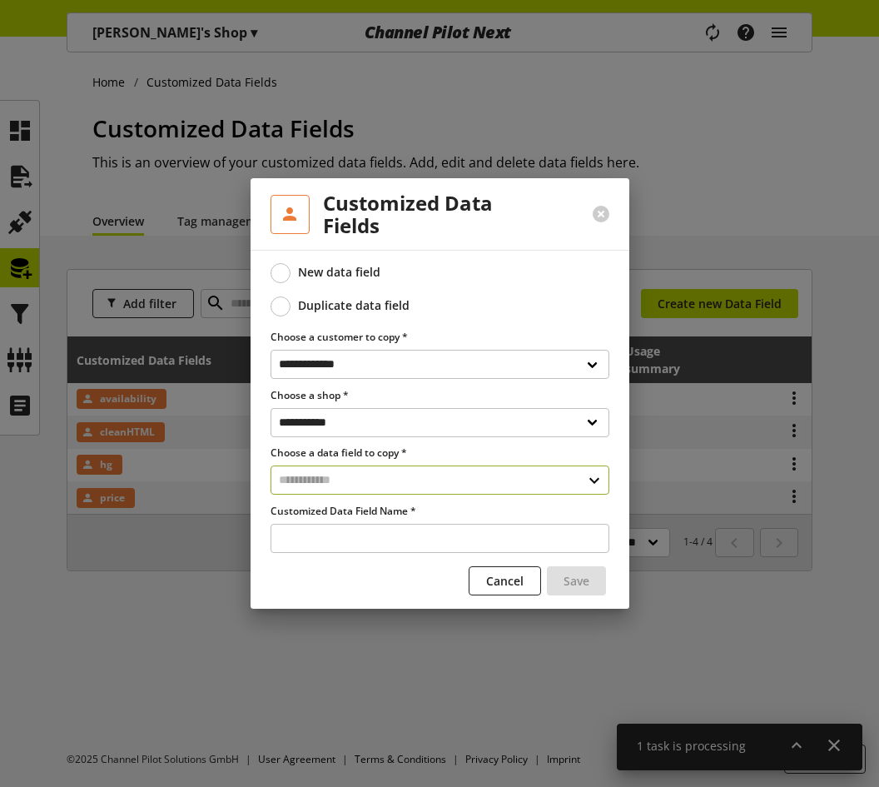
click at [376, 493] on input "text" at bounding box center [440, 479] width 339 height 29
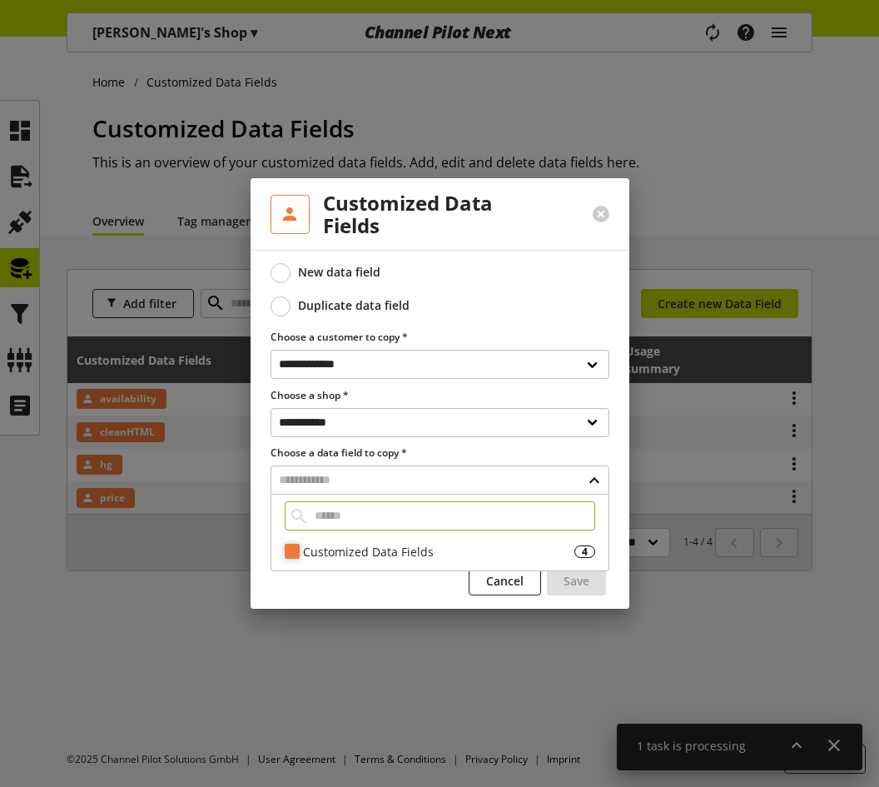
click at [362, 546] on div "Customized Data Fields" at bounding box center [438, 551] width 271 height 17
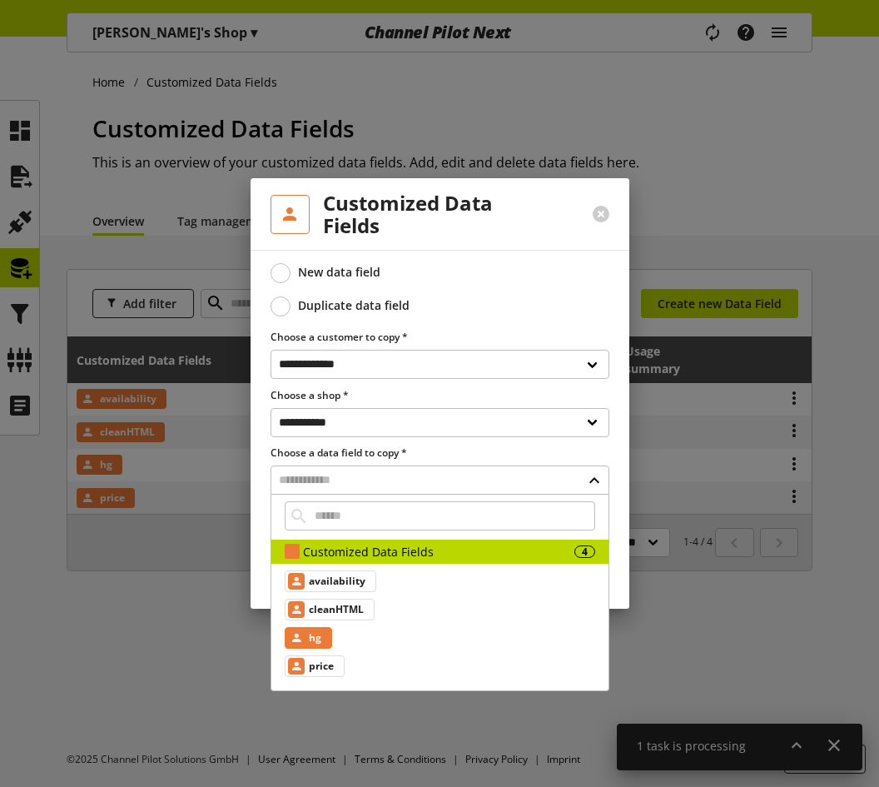
click at [317, 642] on span "hg" at bounding box center [315, 638] width 12 height 20
type input "**********"
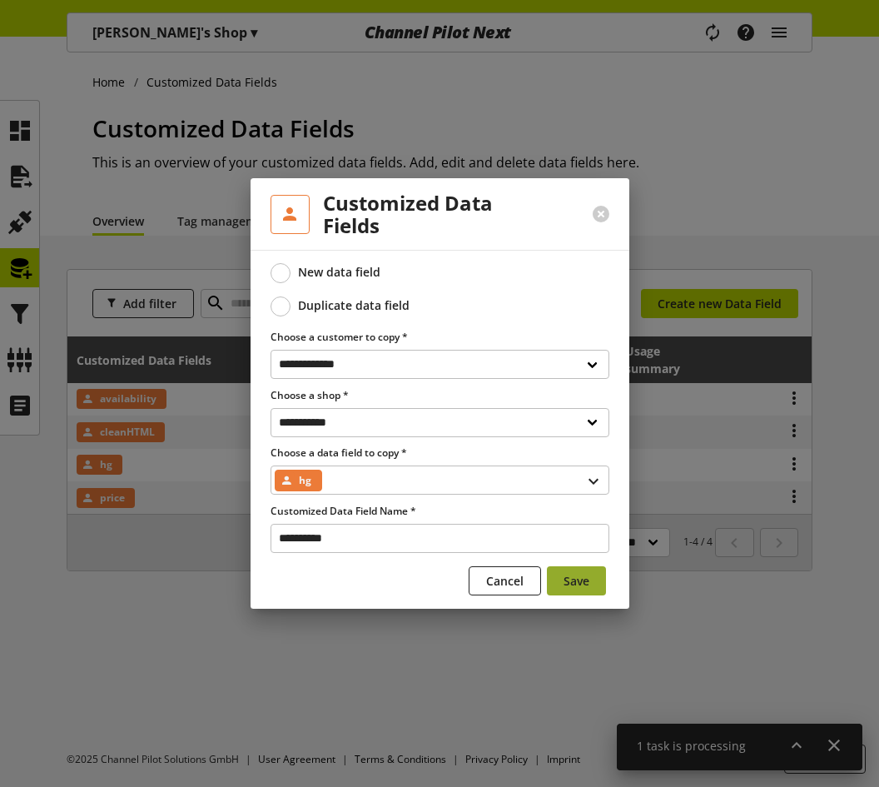
click at [580, 570] on button "Save" at bounding box center [576, 580] width 59 height 29
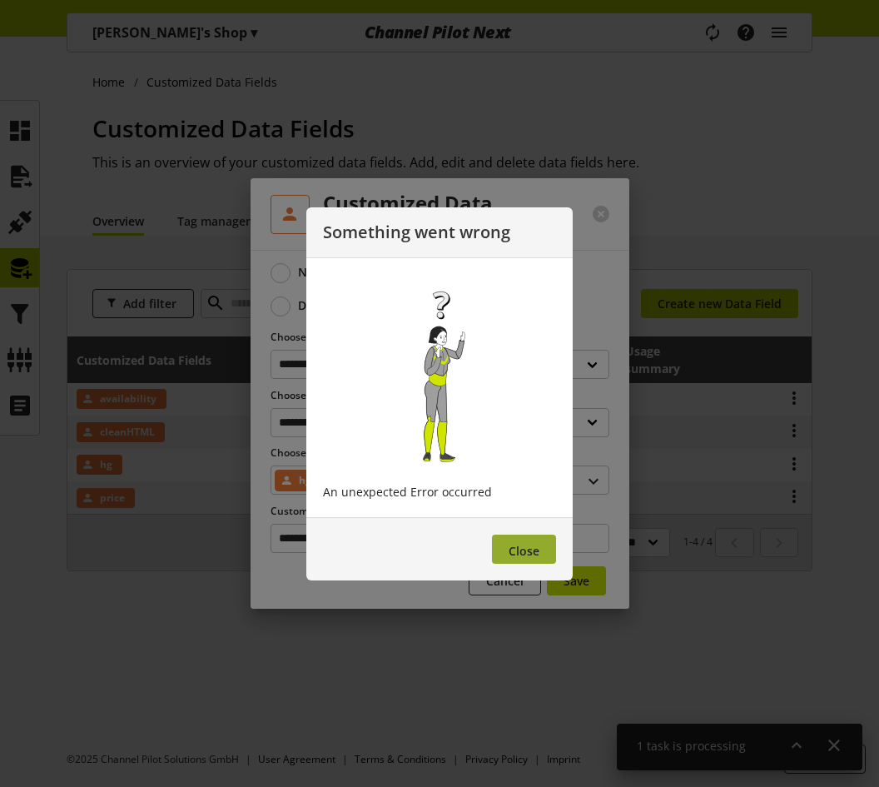
click at [519, 550] on span "Close" at bounding box center [524, 551] width 31 height 16
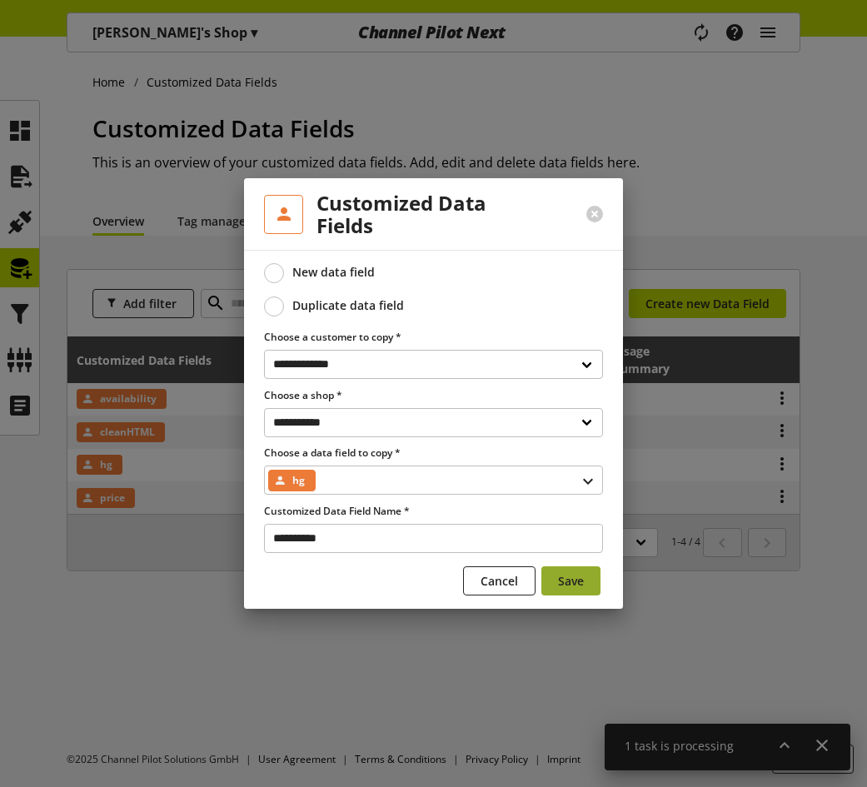
click at [565, 577] on span "Save" at bounding box center [571, 580] width 26 height 17
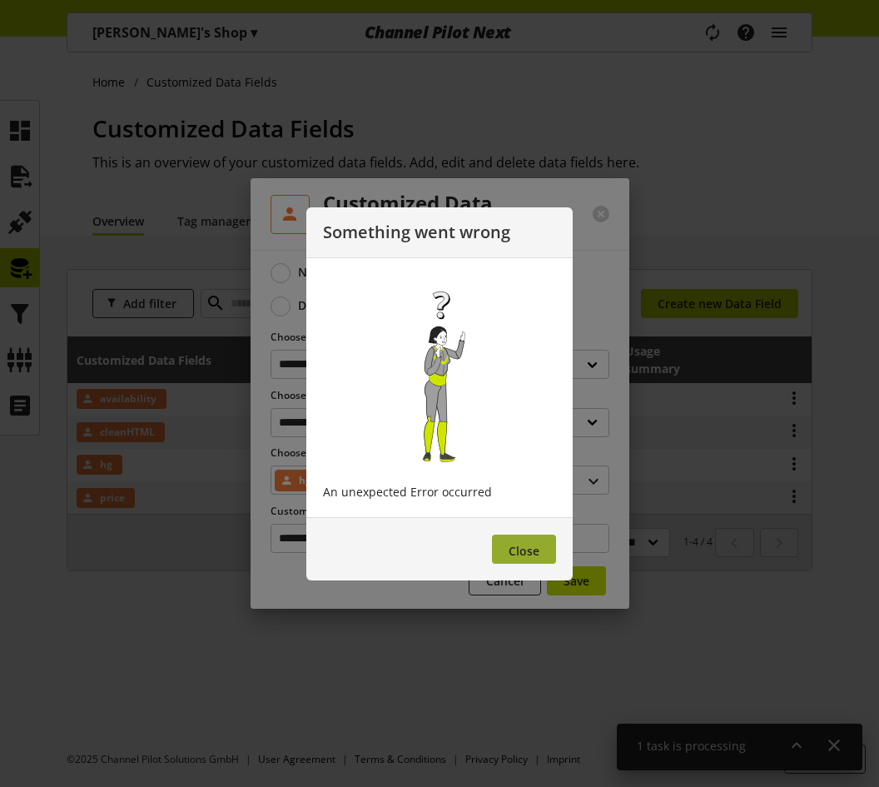
click at [517, 550] on span "Close" at bounding box center [524, 551] width 31 height 16
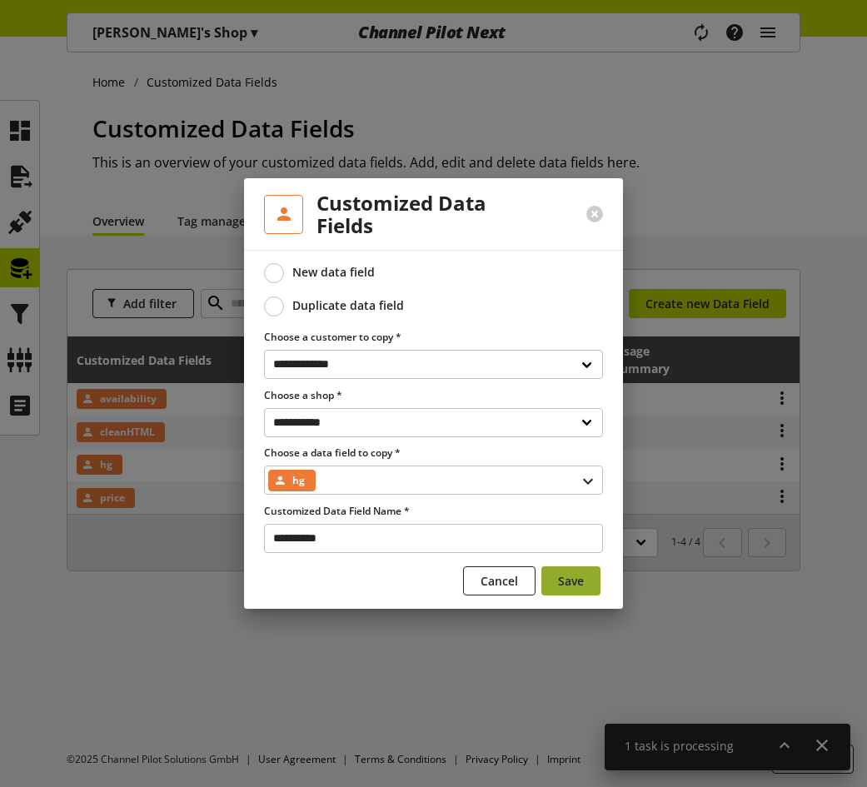
click at [558, 575] on span "Save" at bounding box center [571, 580] width 26 height 17
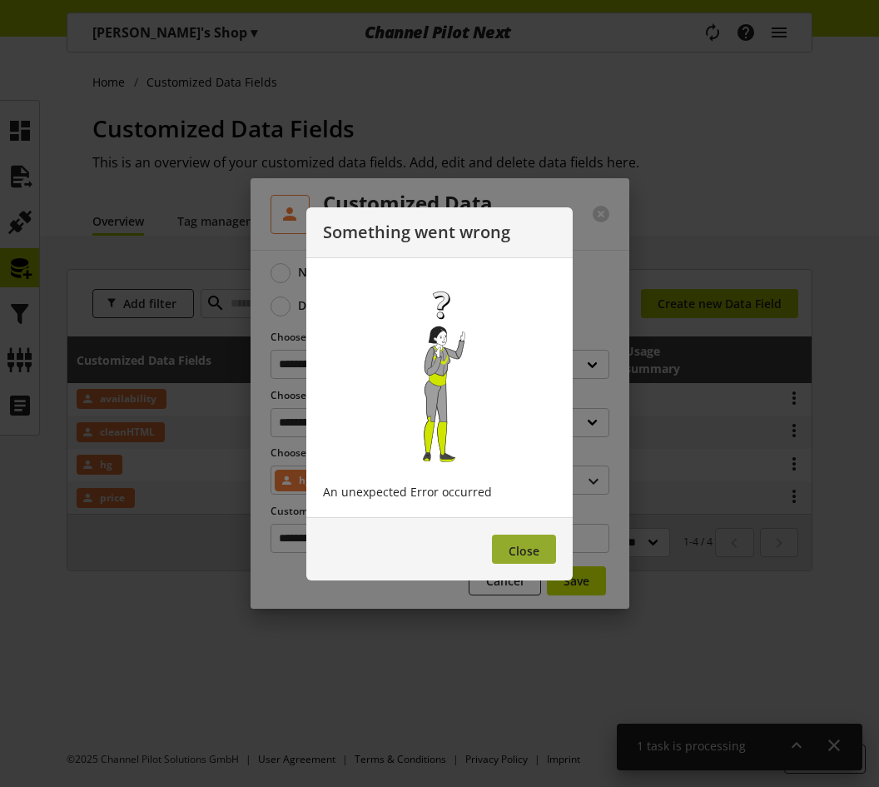
click at [512, 543] on span "Close" at bounding box center [524, 551] width 31 height 16
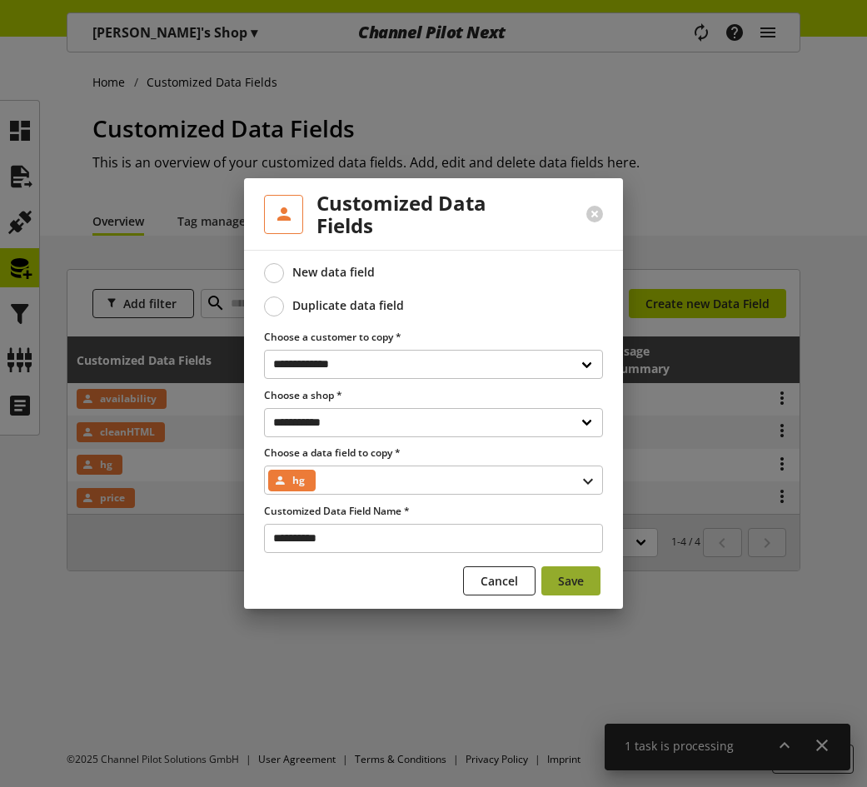
click at [575, 580] on span "Save" at bounding box center [571, 580] width 26 height 17
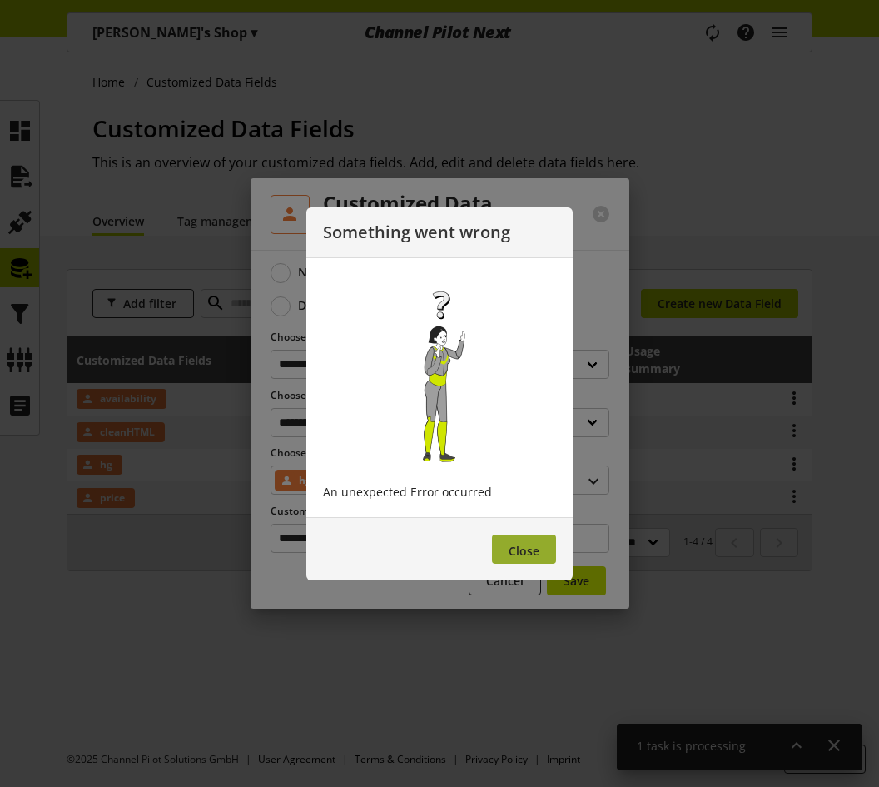
click at [549, 547] on button "Close" at bounding box center [524, 549] width 64 height 29
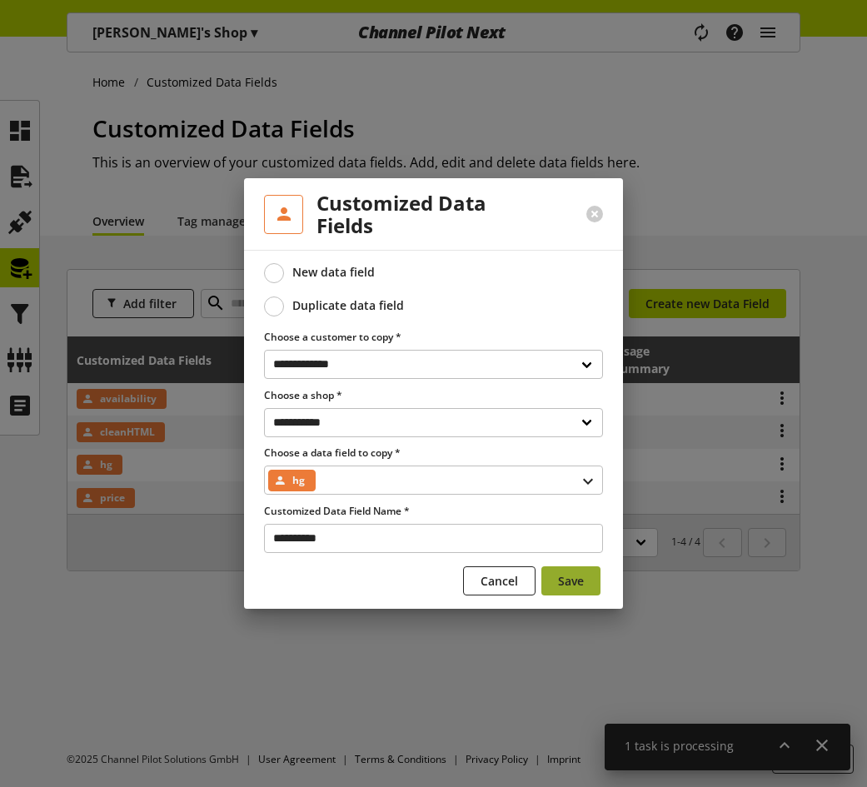
click at [578, 578] on span "Save" at bounding box center [571, 580] width 26 height 17
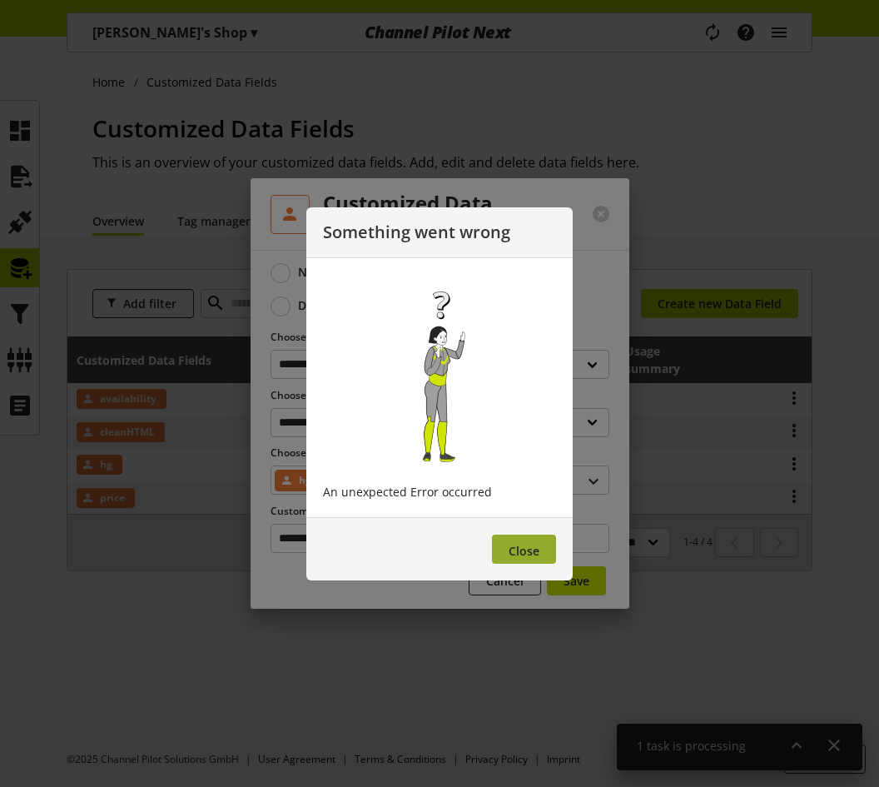
click at [533, 551] on span "Close" at bounding box center [524, 551] width 31 height 16
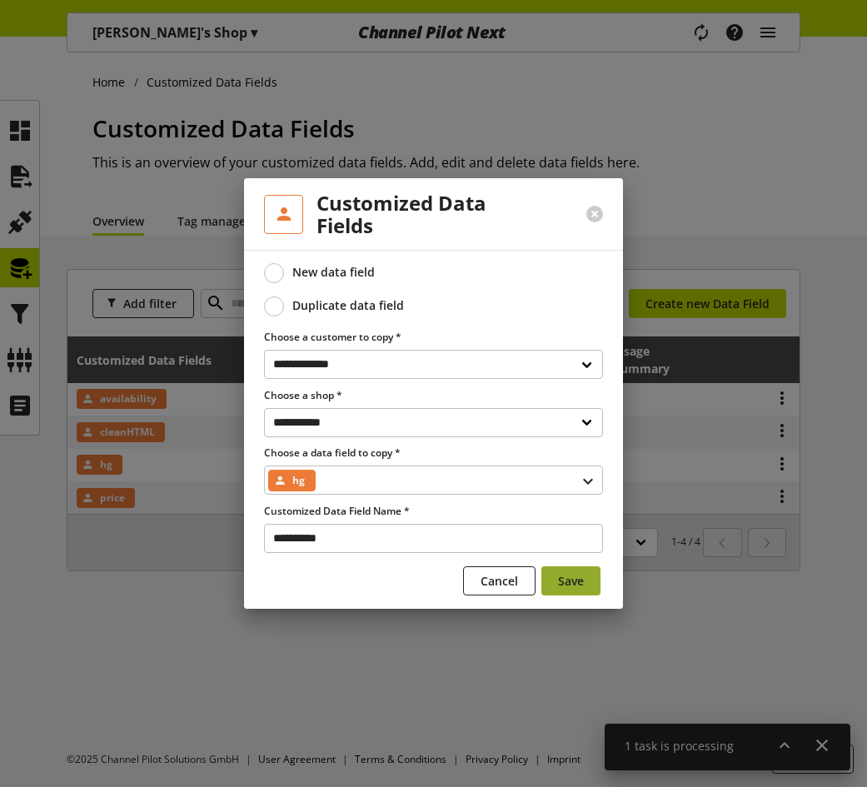
click at [566, 575] on span "Save" at bounding box center [571, 580] width 26 height 17
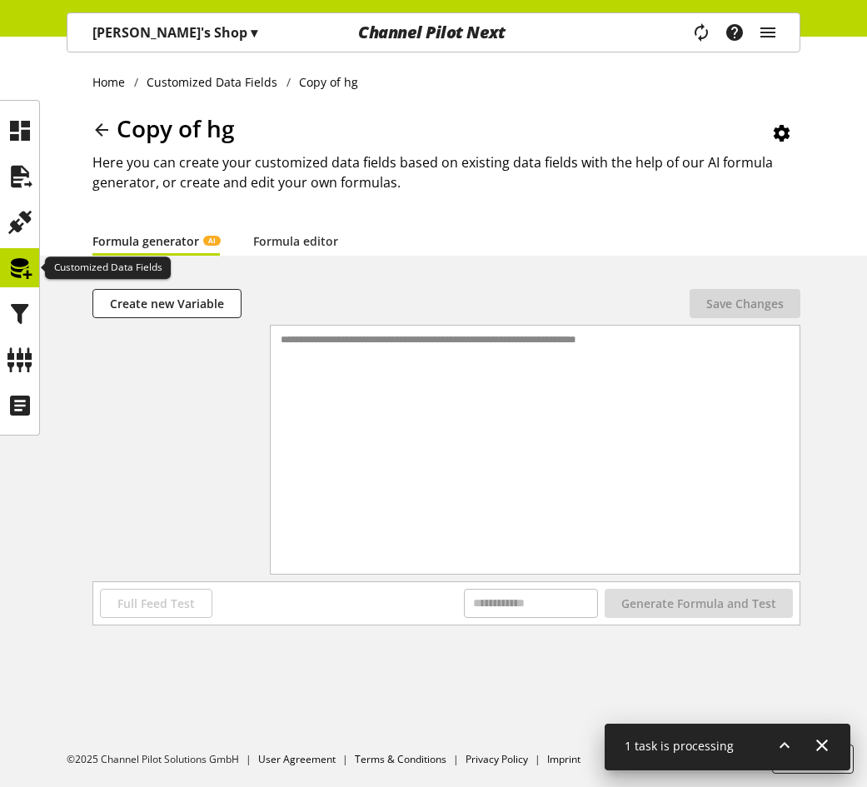
click at [27, 262] on icon at bounding box center [20, 267] width 27 height 33
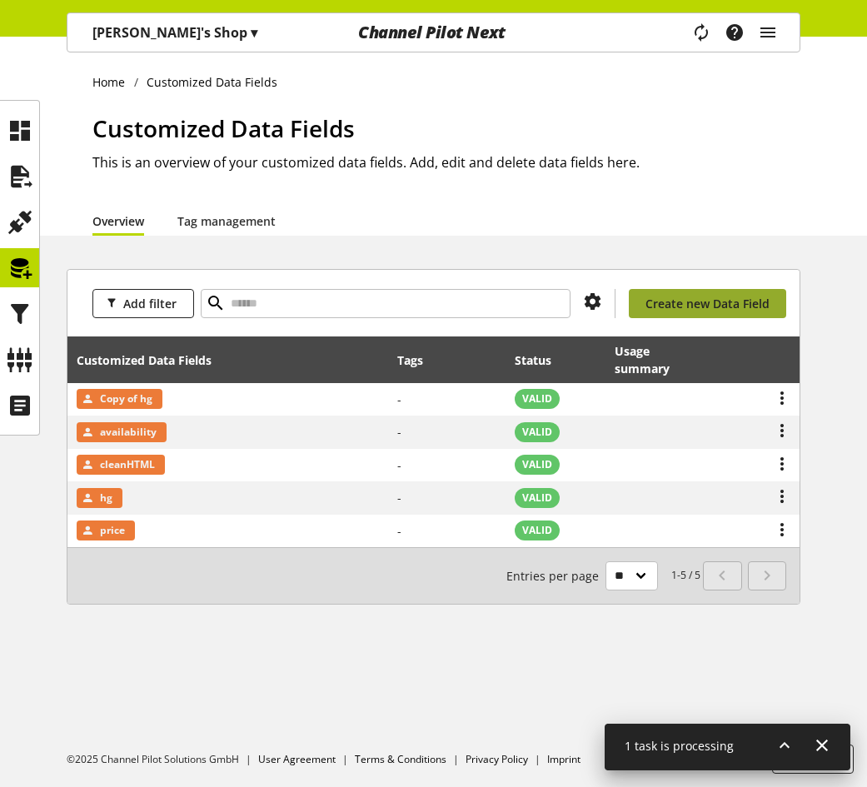
click at [722, 306] on span "Create new Data Field" at bounding box center [707, 303] width 124 height 17
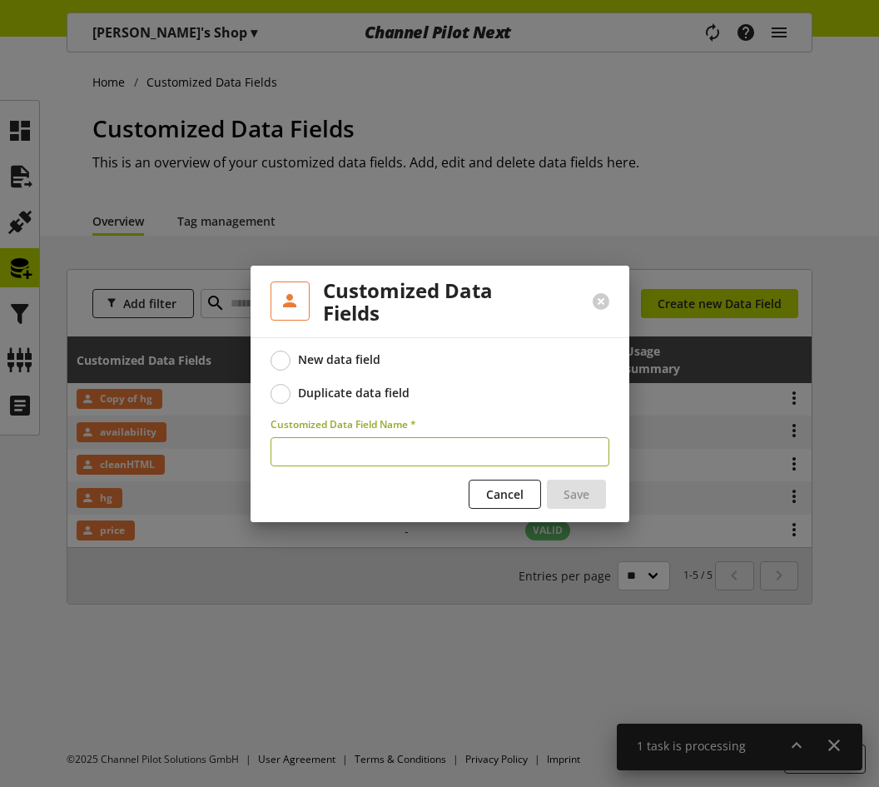
click at [365, 393] on div "Duplicate data field" at bounding box center [354, 393] width 112 height 15
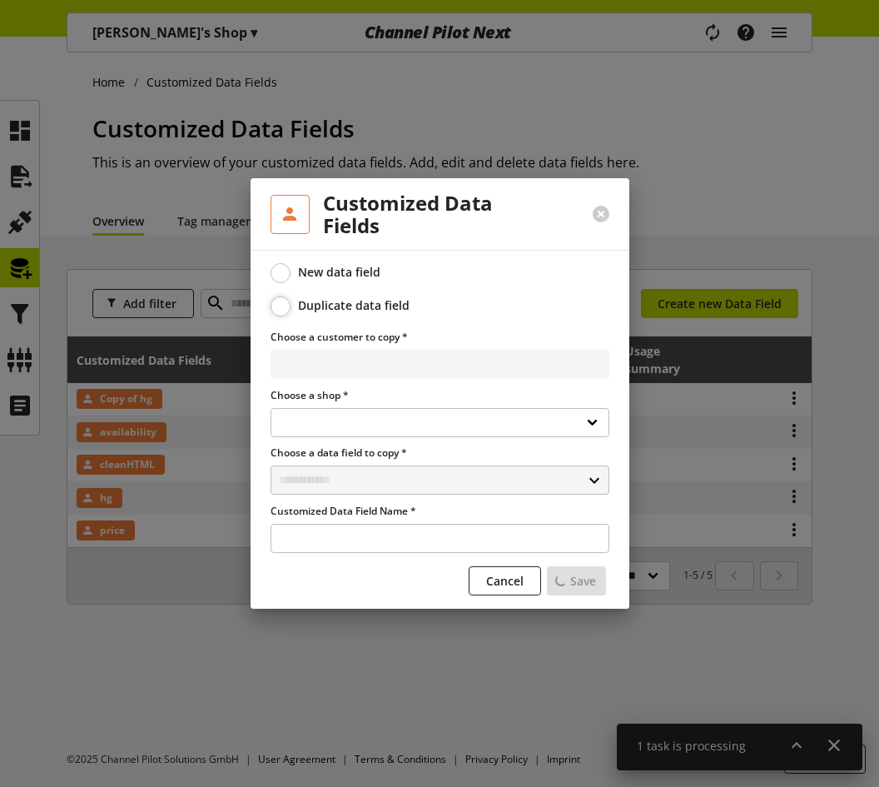
select select
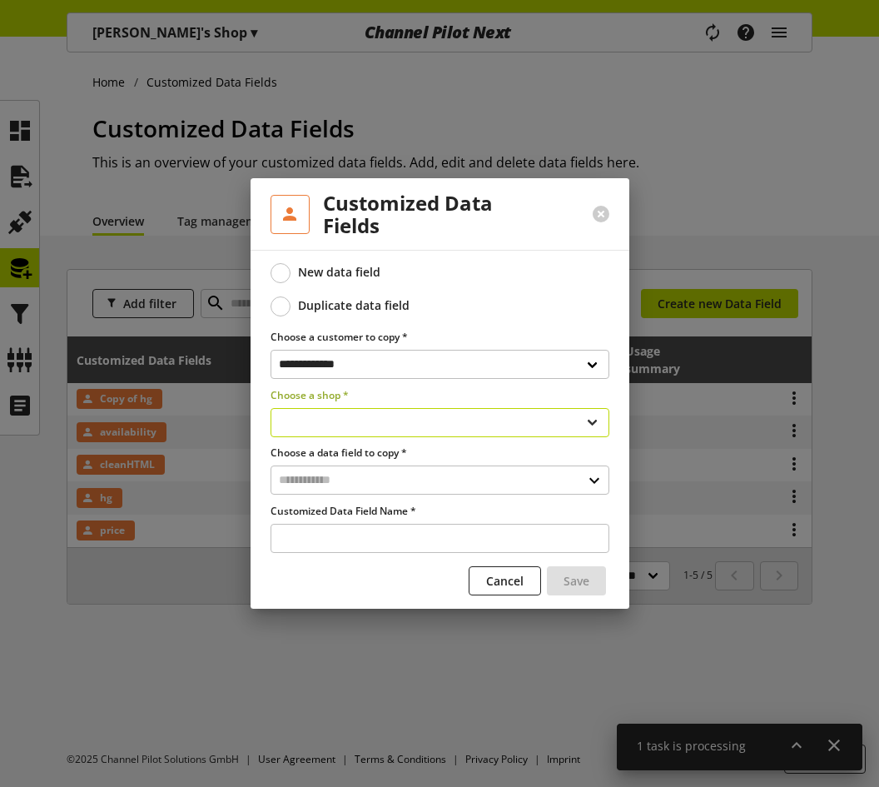
click at [363, 424] on select "**********" at bounding box center [440, 422] width 339 height 29
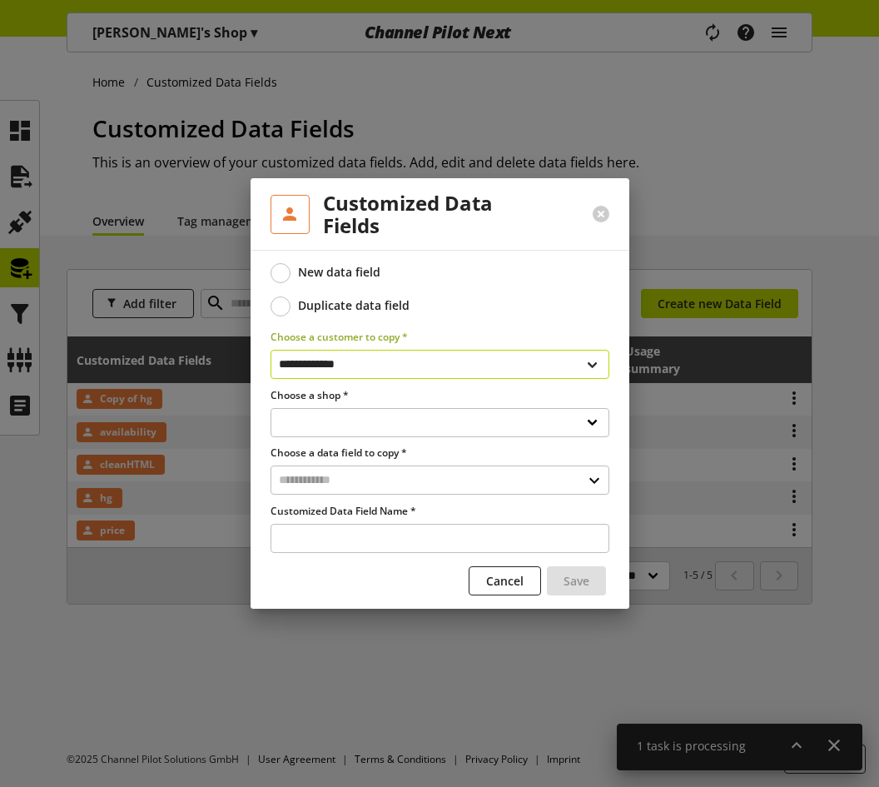
click at [381, 368] on select "**********" at bounding box center [440, 364] width 339 height 29
select select "**********"
click at [271, 350] on select "**********" at bounding box center [440, 364] width 339 height 29
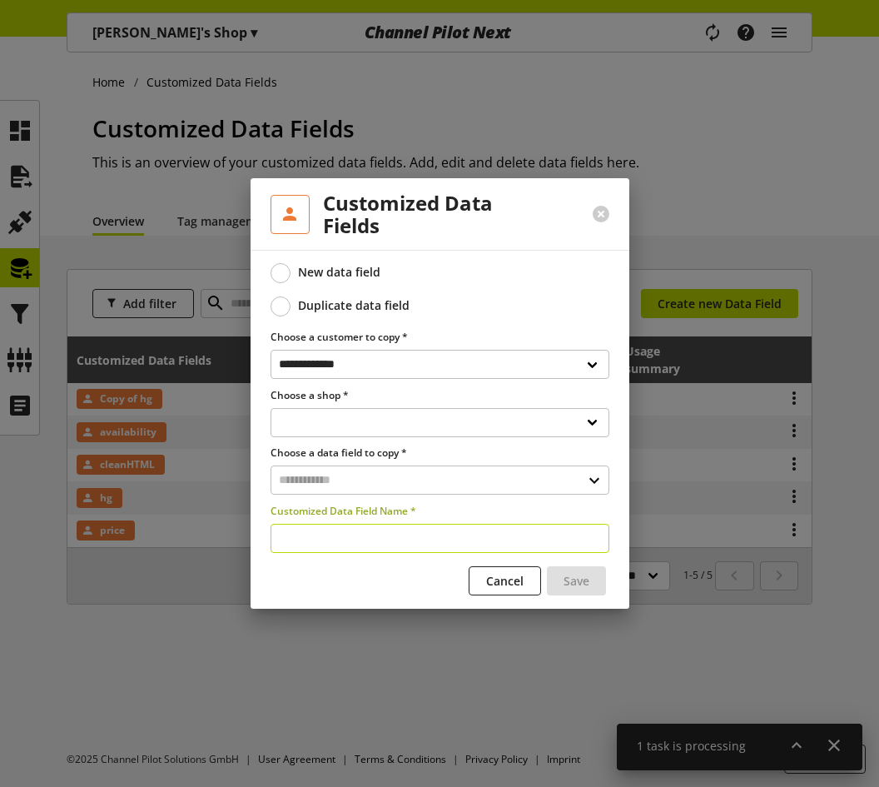
select select
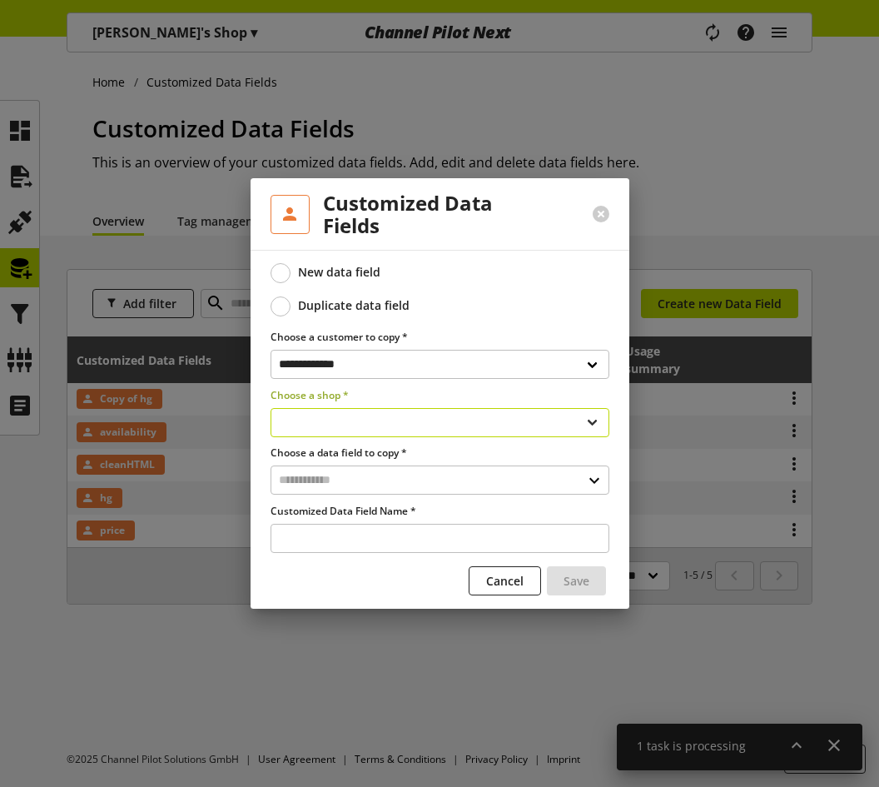
click at [366, 420] on select at bounding box center [440, 422] width 339 height 29
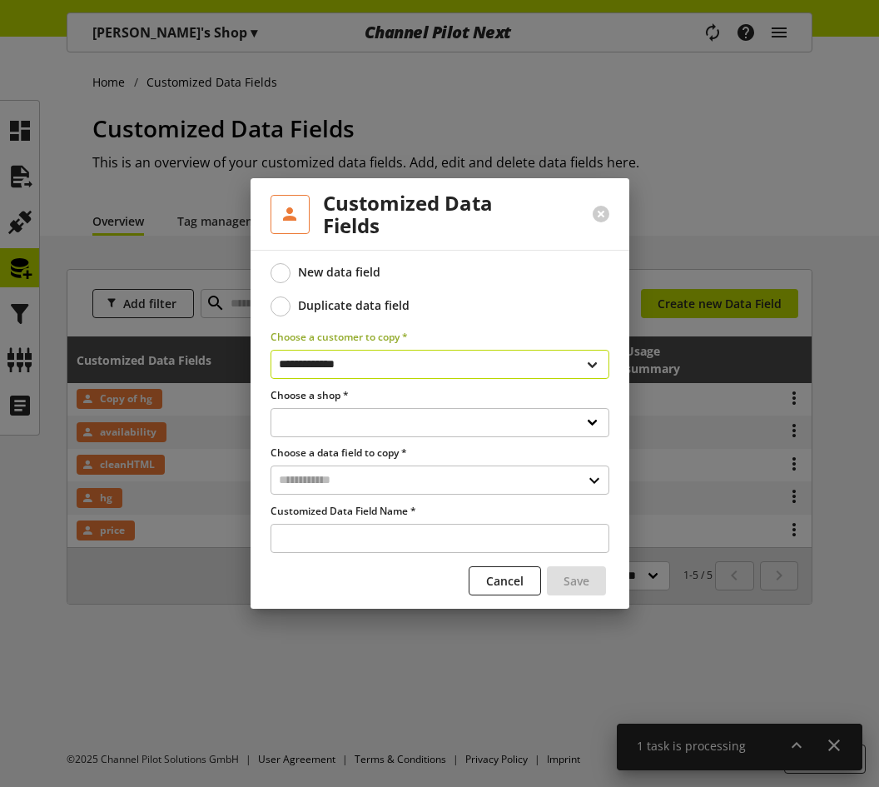
click at [361, 358] on select "**********" at bounding box center [440, 364] width 339 height 29
select select "**********"
click at [271, 350] on select "**********" at bounding box center [440, 364] width 339 height 29
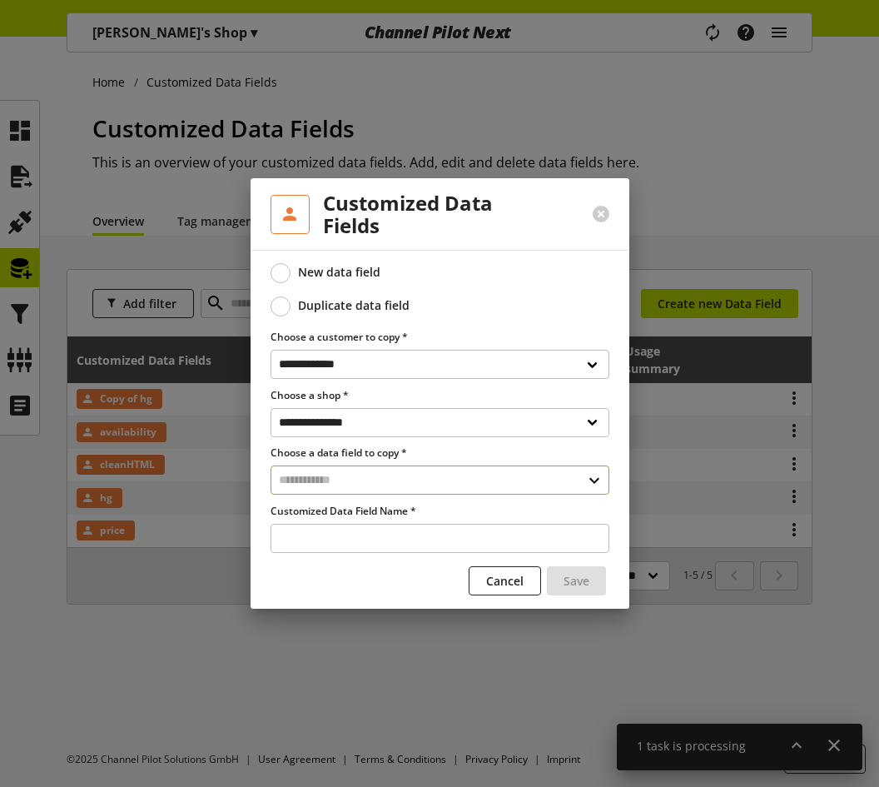
click at [390, 476] on input "text" at bounding box center [440, 479] width 339 height 29
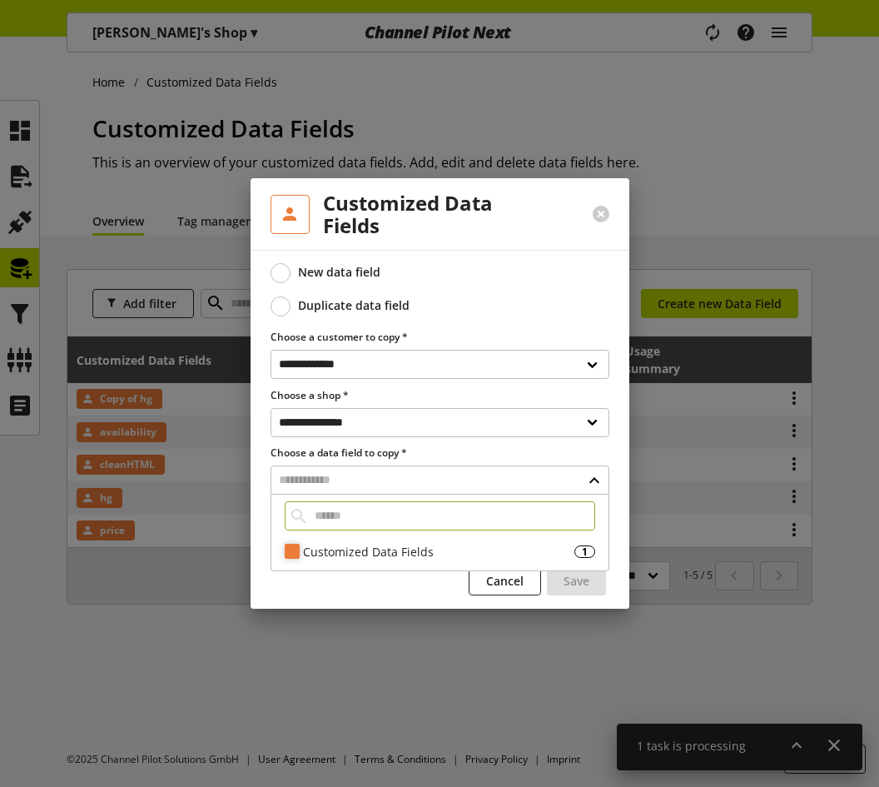
click at [379, 548] on div "Customized Data Fields" at bounding box center [438, 551] width 271 height 17
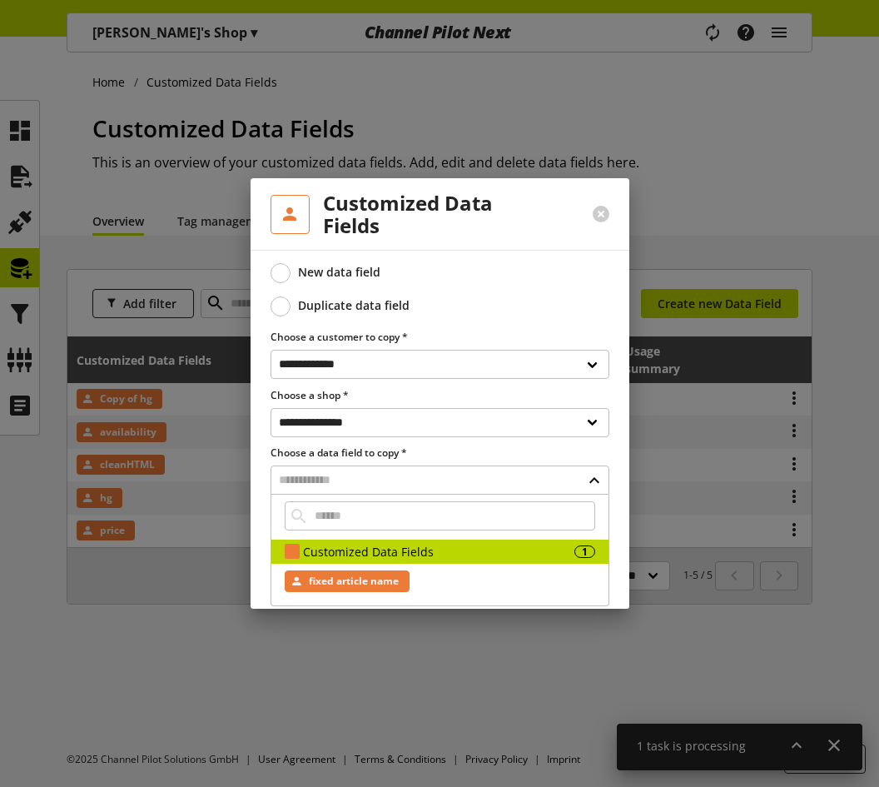
click at [366, 575] on span "fixed article name" at bounding box center [354, 581] width 90 height 20
type input "**********"
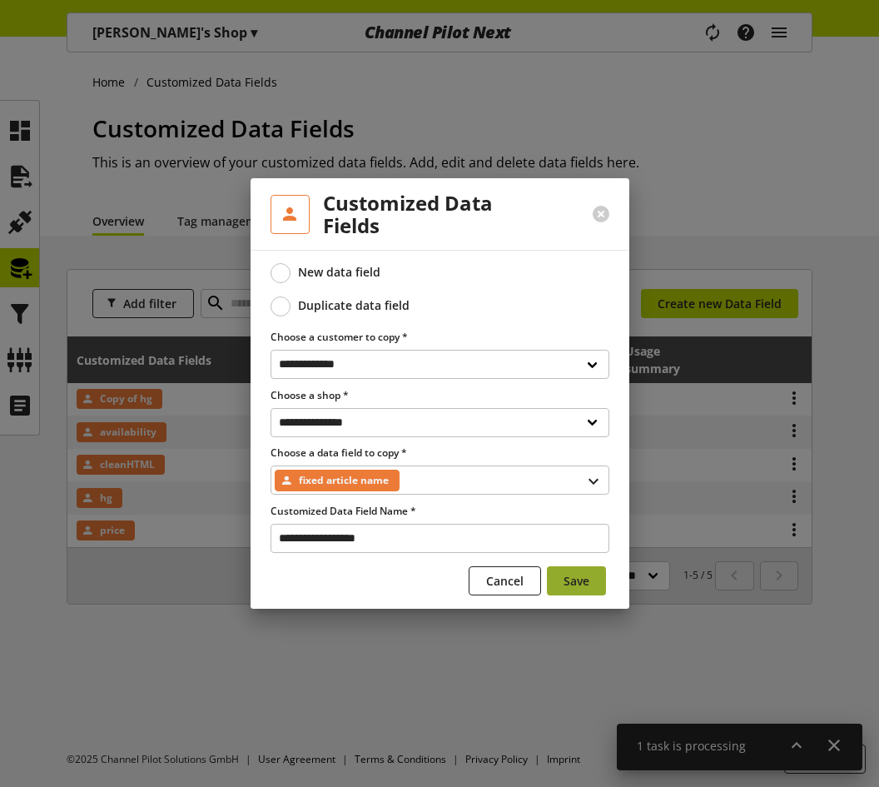
click at [572, 577] on span "Save" at bounding box center [577, 580] width 26 height 17
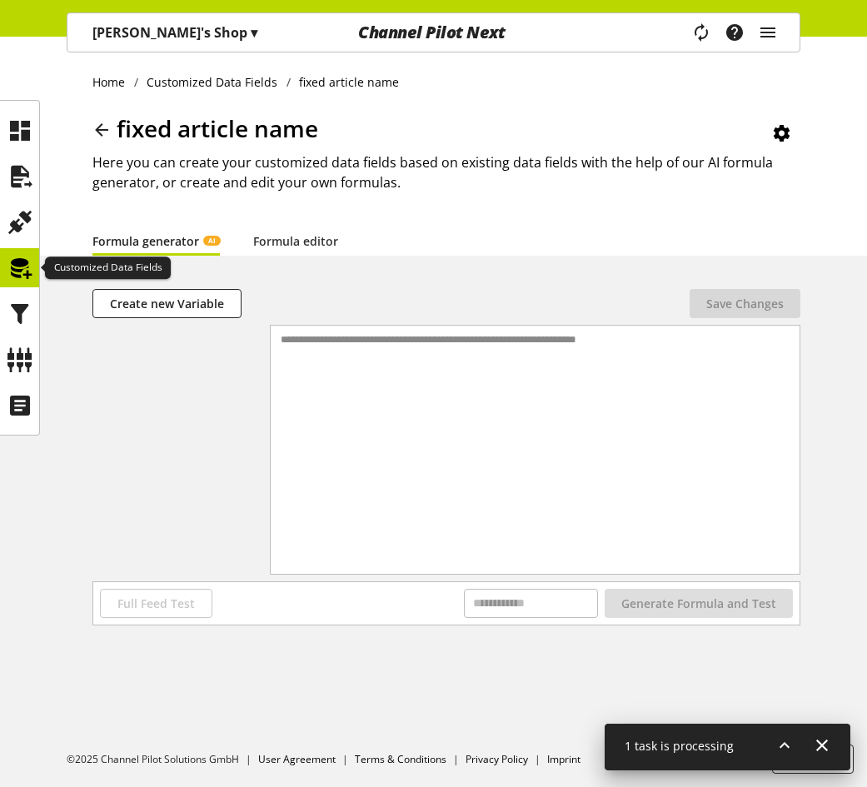
click at [34, 270] on div at bounding box center [19, 267] width 39 height 39
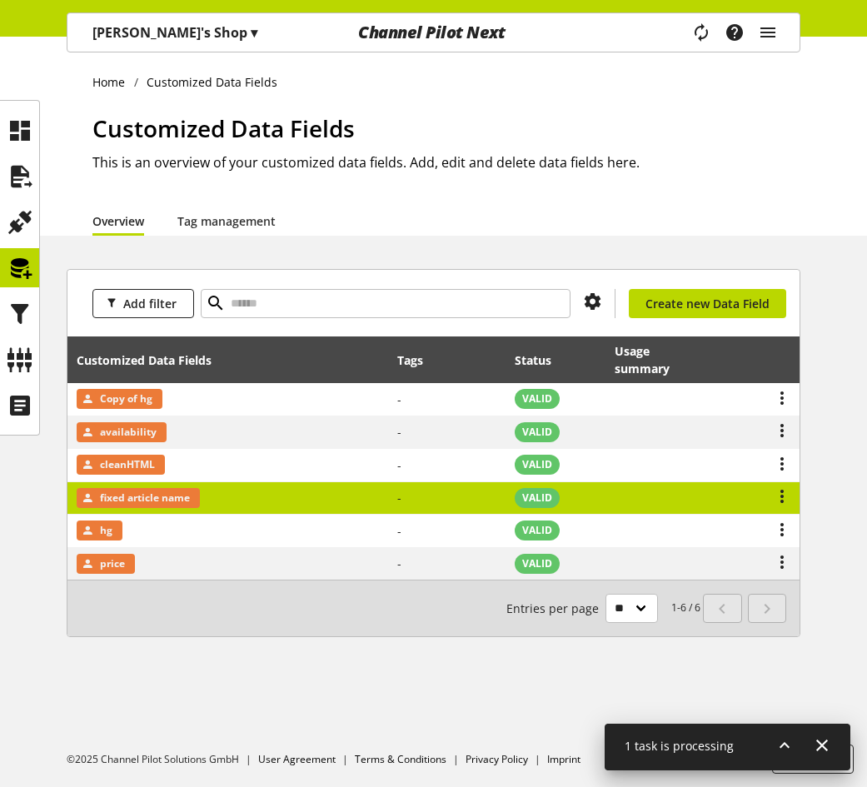
click at [223, 496] on td "fixed article name" at bounding box center [227, 498] width 321 height 33
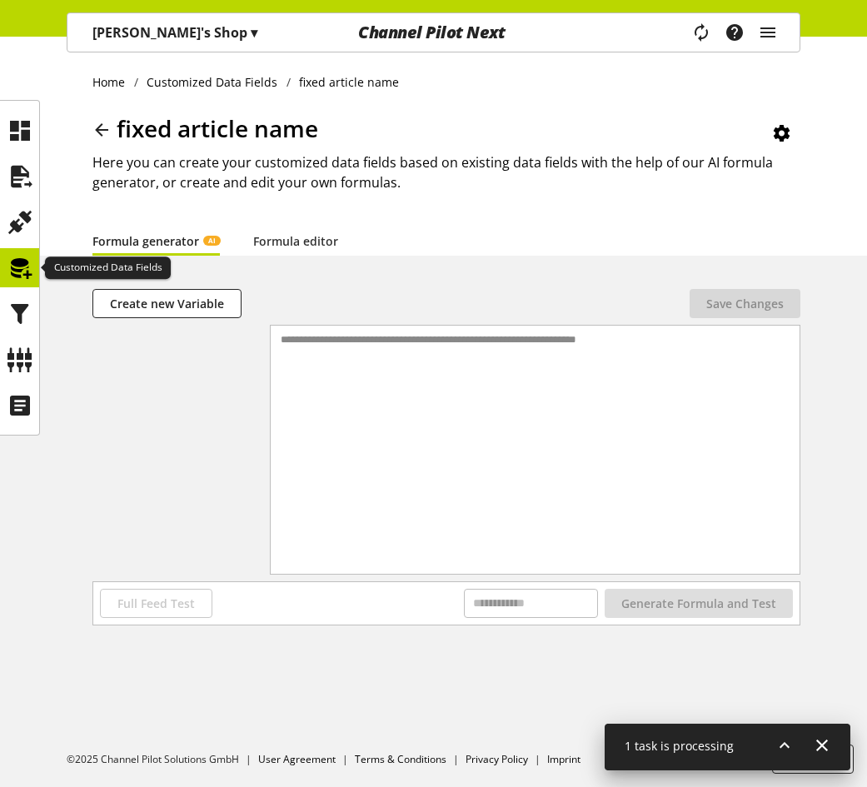
click at [32, 268] on icon at bounding box center [20, 267] width 27 height 33
